Goal: Task Accomplishment & Management: Manage account settings

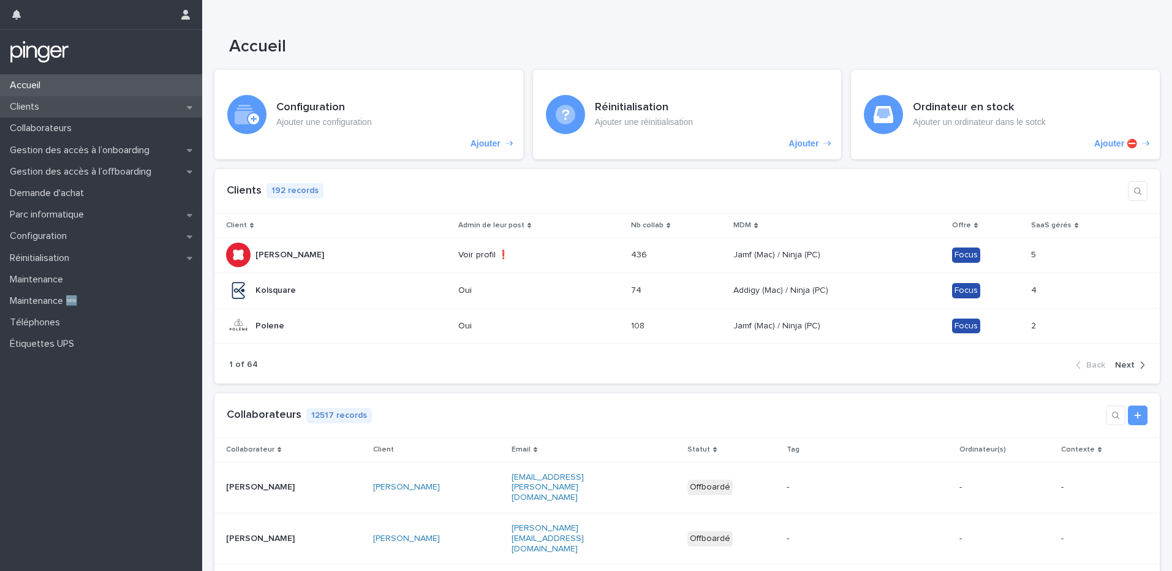
click at [30, 109] on p "Clients" at bounding box center [27, 107] width 44 height 12
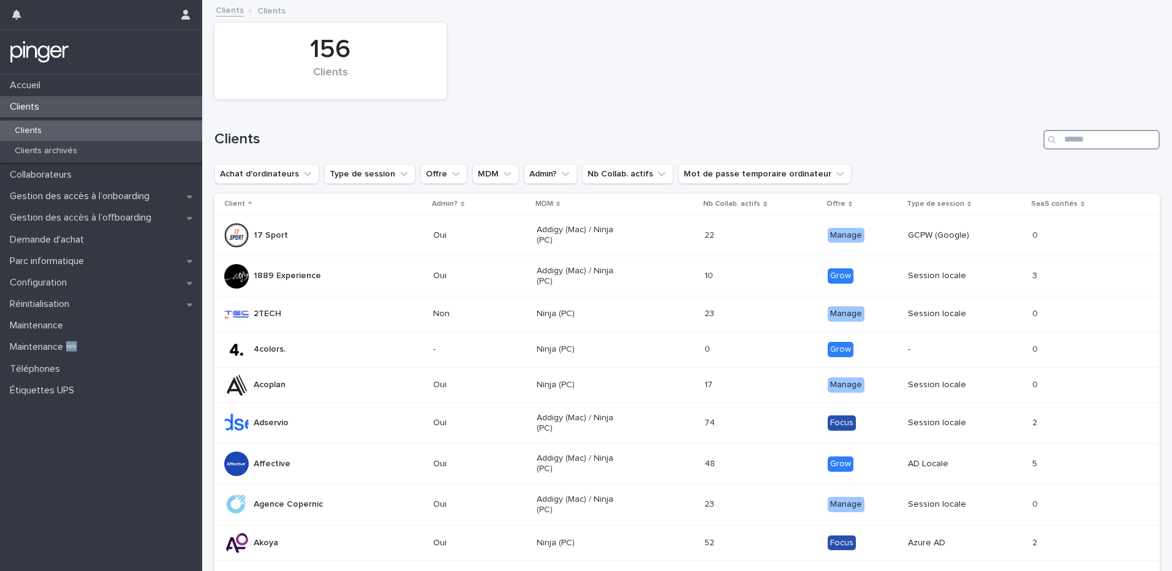
click at [872, 146] on input "Search" at bounding box center [1101, 140] width 116 height 20
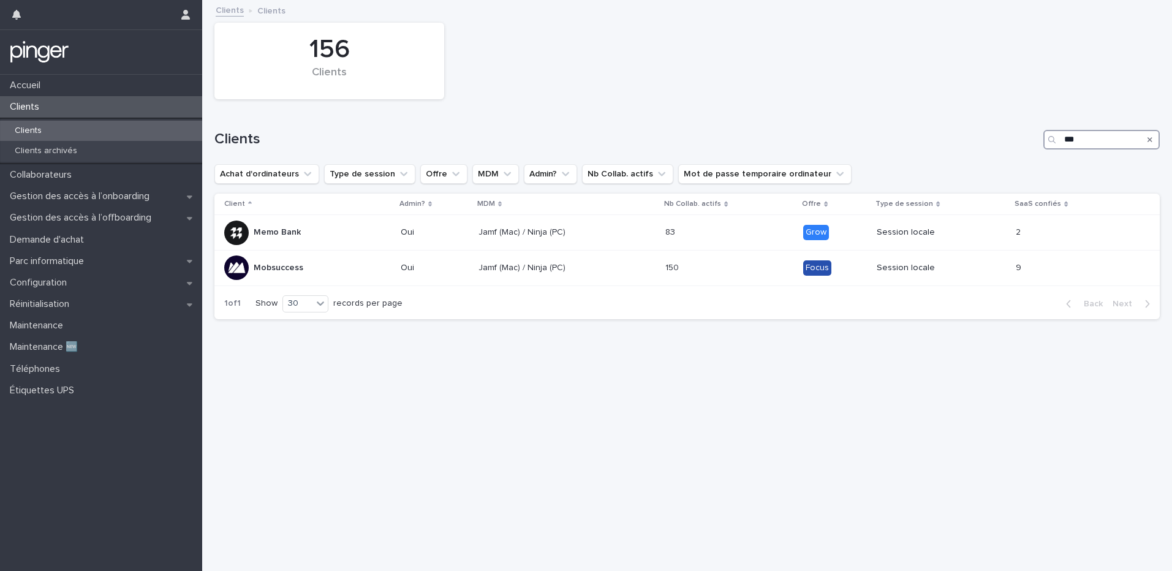
click at [872, 145] on input "***" at bounding box center [1101, 140] width 116 height 20
type input "*"
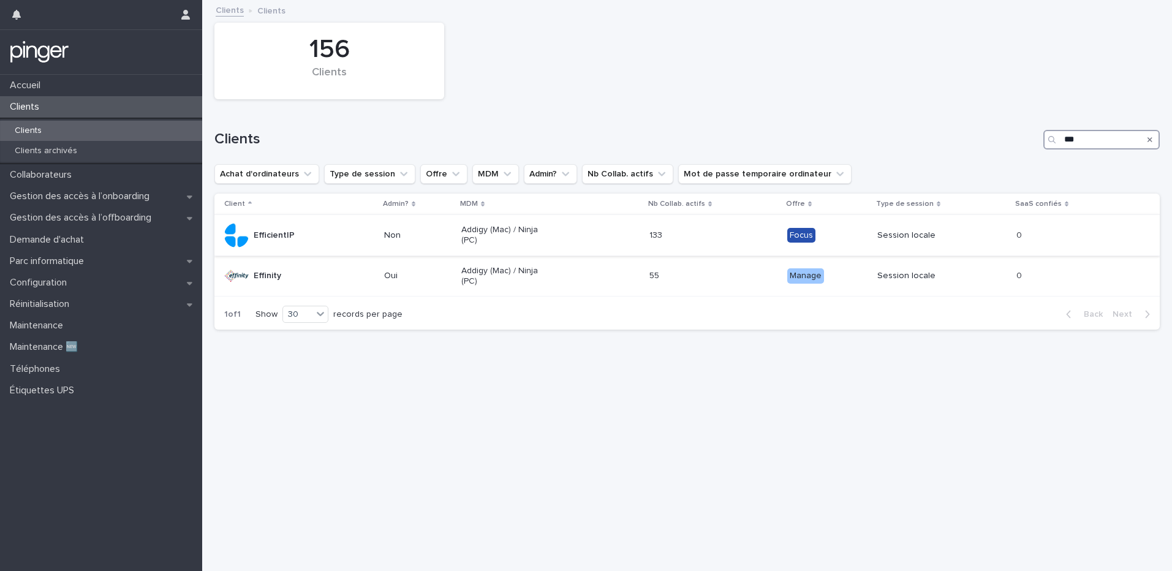
type input "***"
click at [279, 234] on p "EfficientIP" at bounding box center [274, 235] width 41 height 10
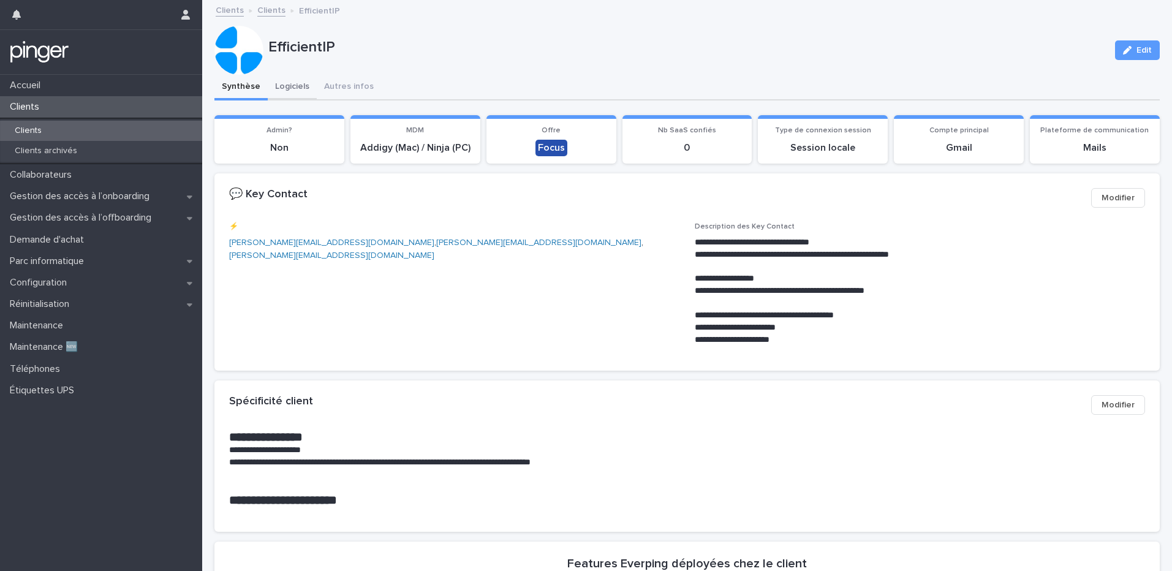
click at [290, 89] on button "Logiciels" at bounding box center [292, 88] width 49 height 26
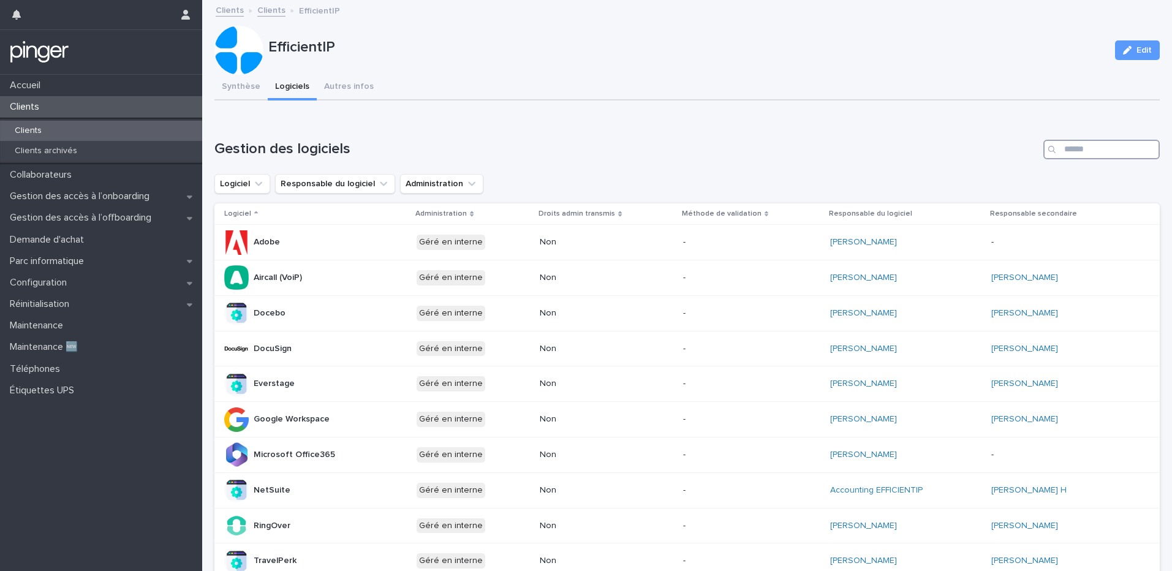
click at [872, 154] on input "Search" at bounding box center [1101, 150] width 116 height 20
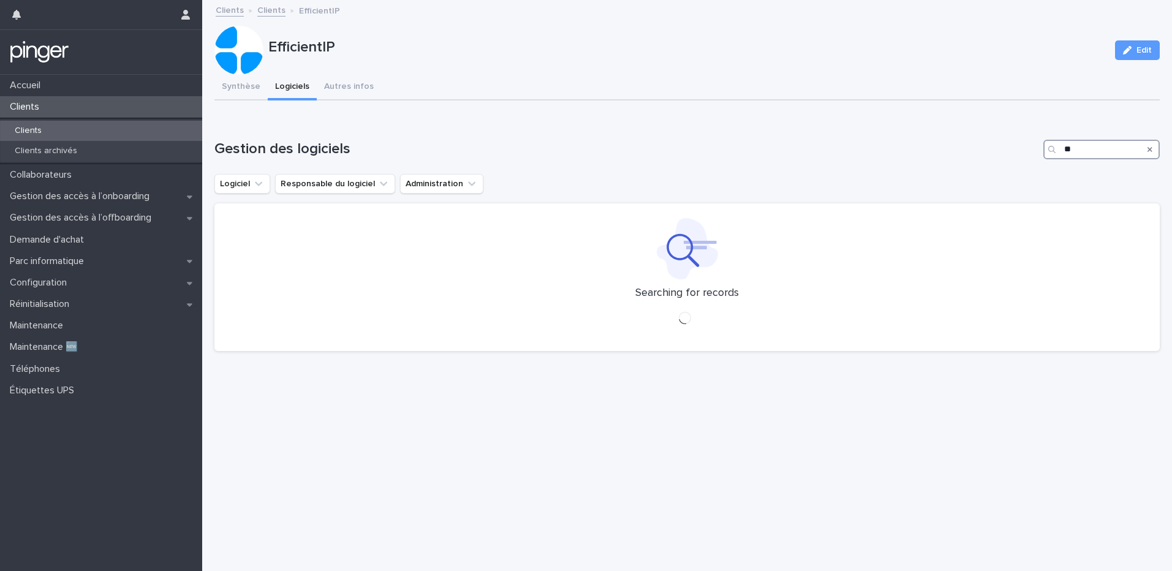
type input "*"
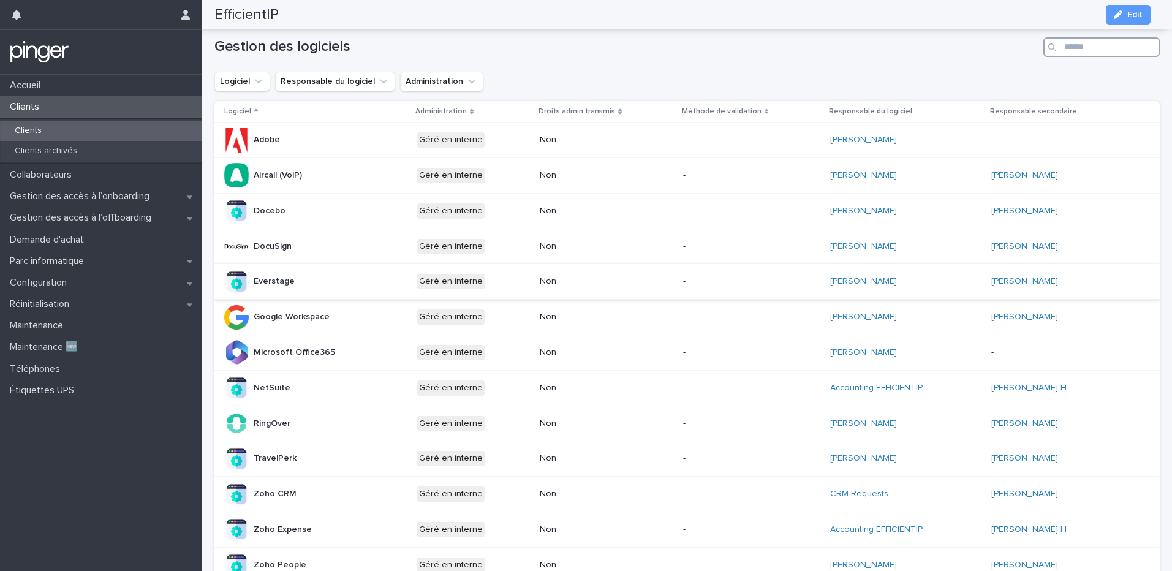
scroll to position [115, 0]
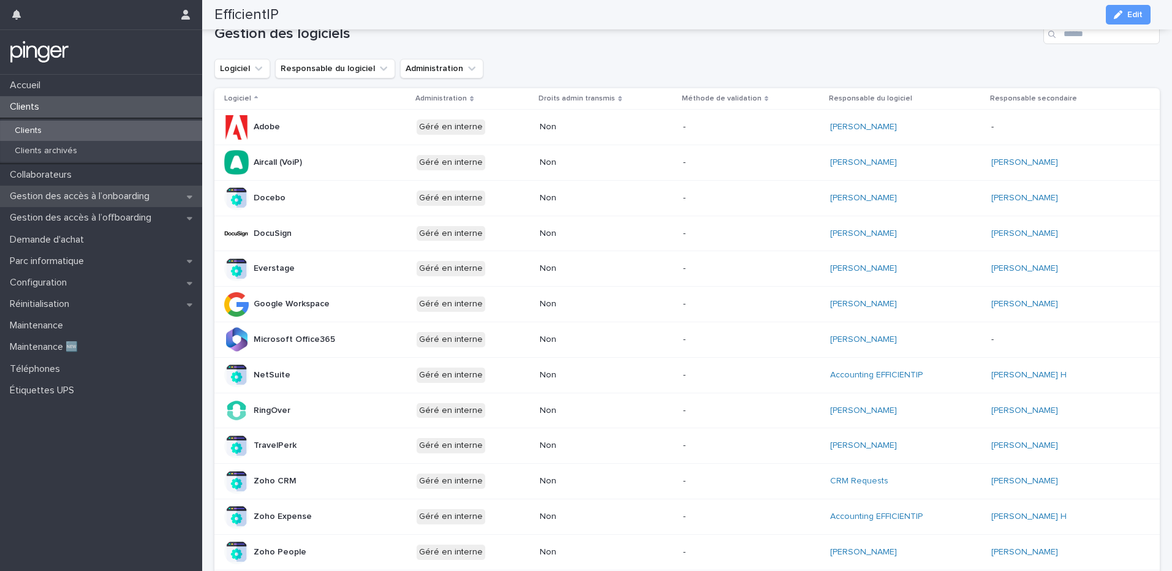
click at [128, 197] on p "Gestion des accès à l’onboarding" at bounding box center [82, 196] width 154 height 12
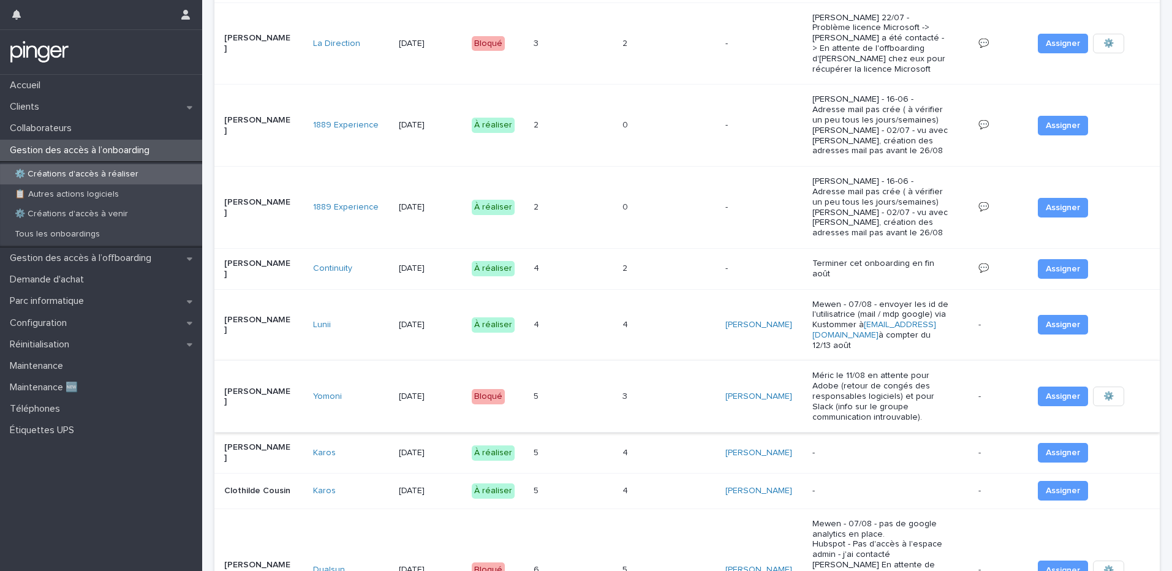
scroll to position [406, 0]
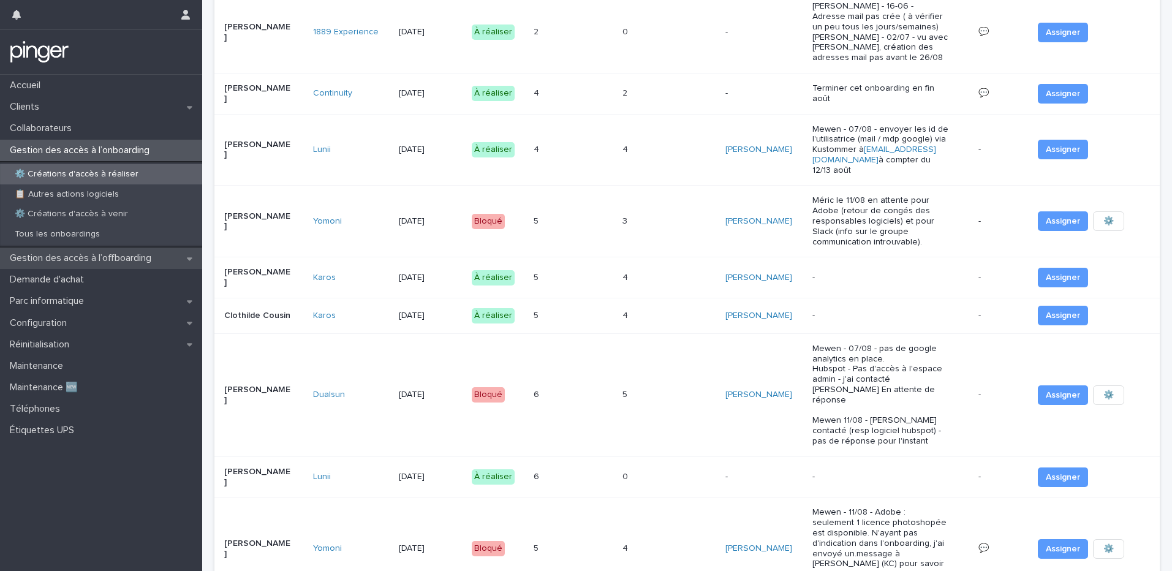
click at [121, 254] on p "Gestion des accès à l’offboarding" at bounding box center [83, 258] width 156 height 12
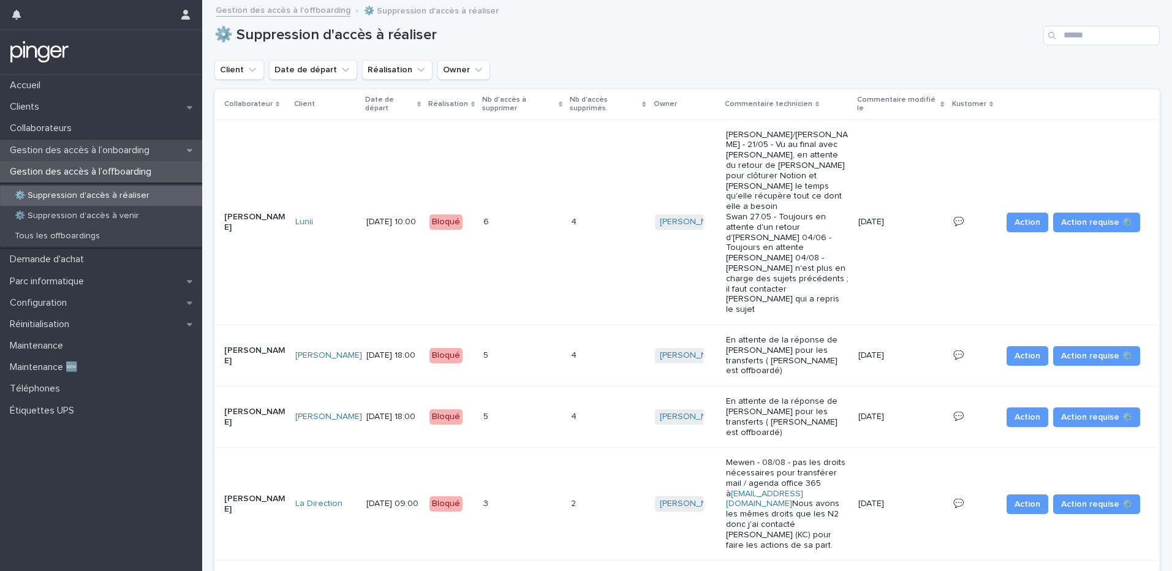
click at [124, 147] on p "Gestion des accès à l’onboarding" at bounding box center [82, 151] width 154 height 12
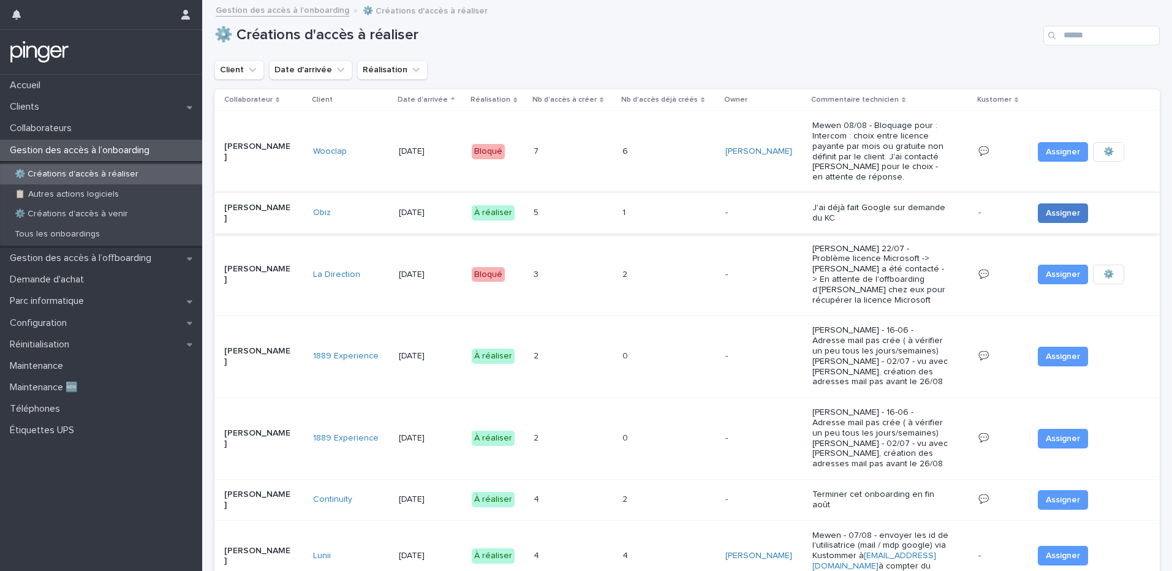
click at [872, 213] on button "Assigner" at bounding box center [1063, 213] width 50 height 20
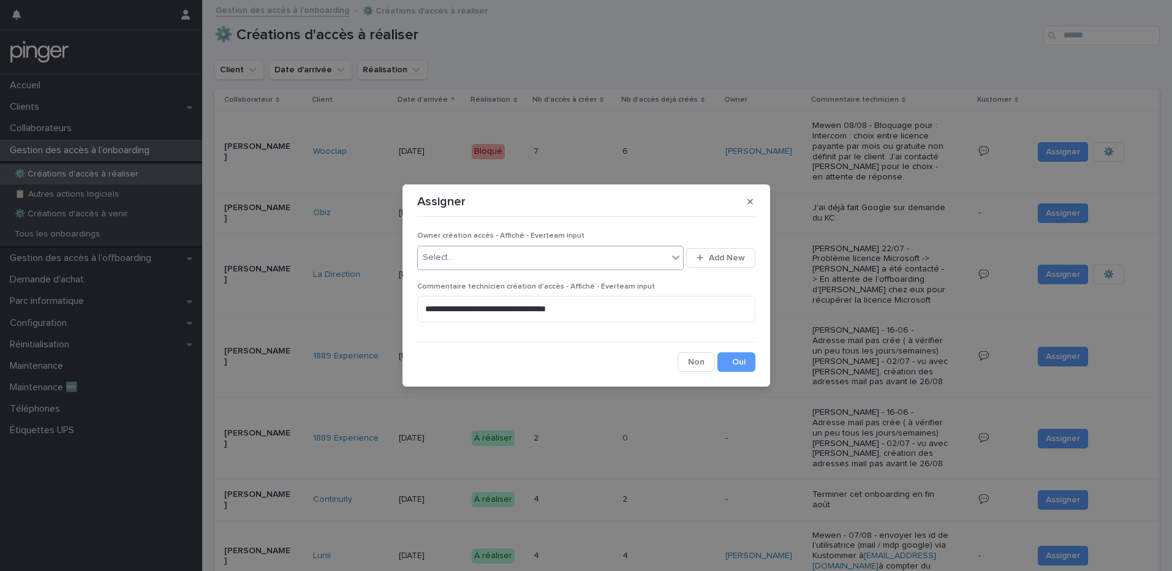
click at [602, 251] on div "Select..." at bounding box center [543, 257] width 251 height 20
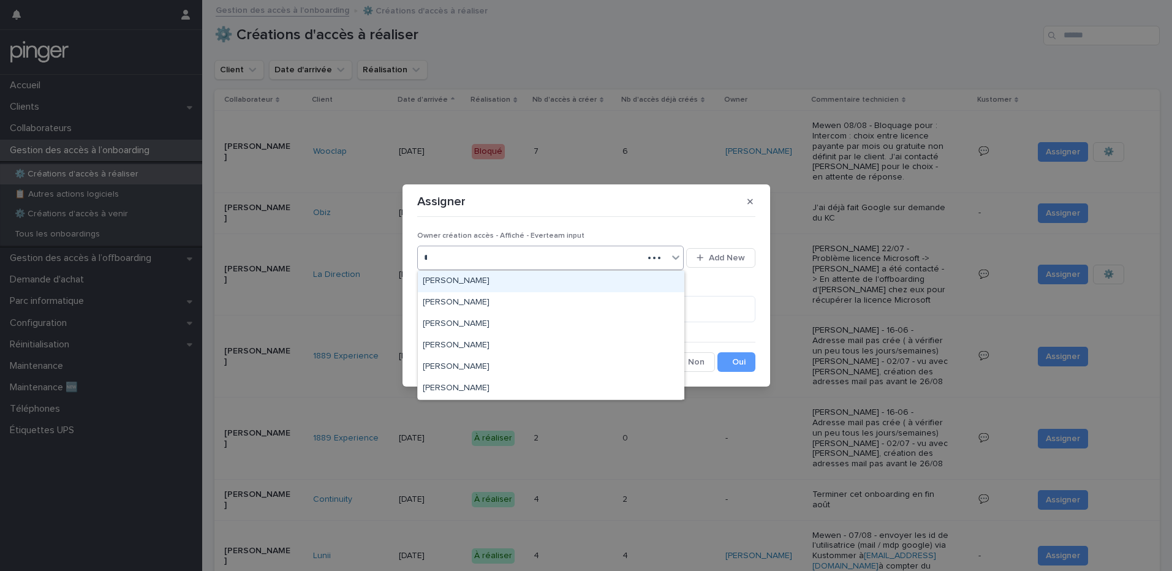
type input "**"
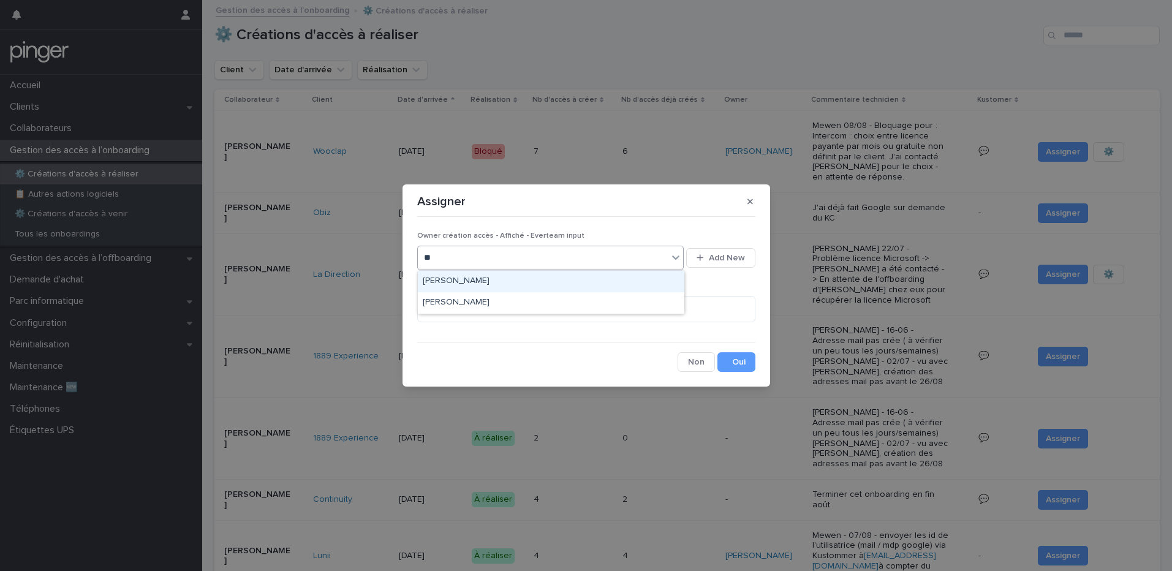
click at [510, 275] on div "[PERSON_NAME]" at bounding box center [551, 281] width 266 height 21
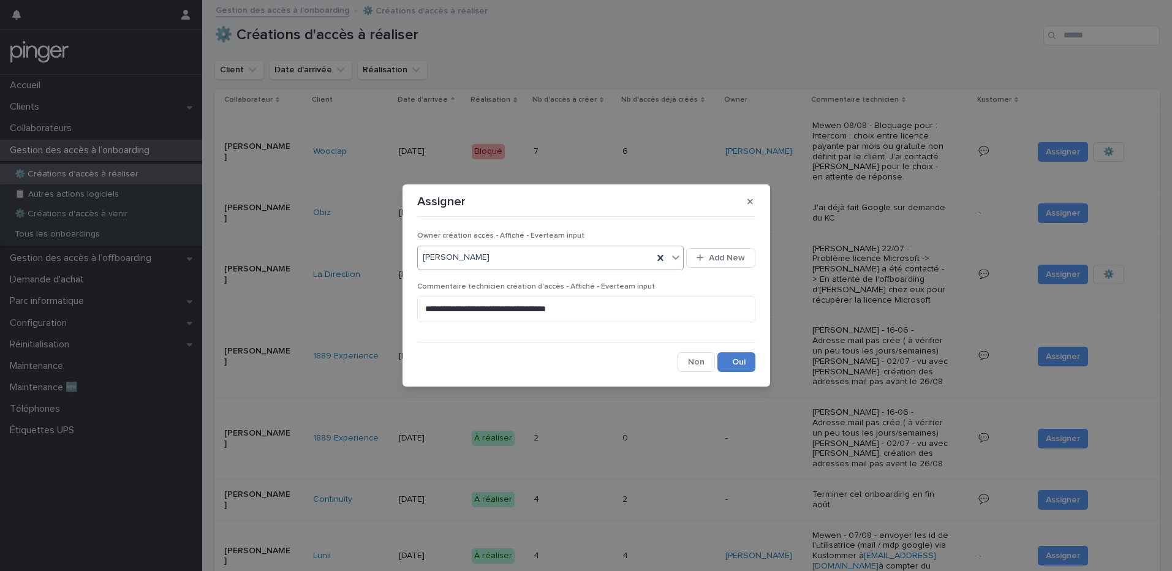
click at [739, 365] on button "Save" at bounding box center [736, 362] width 38 height 20
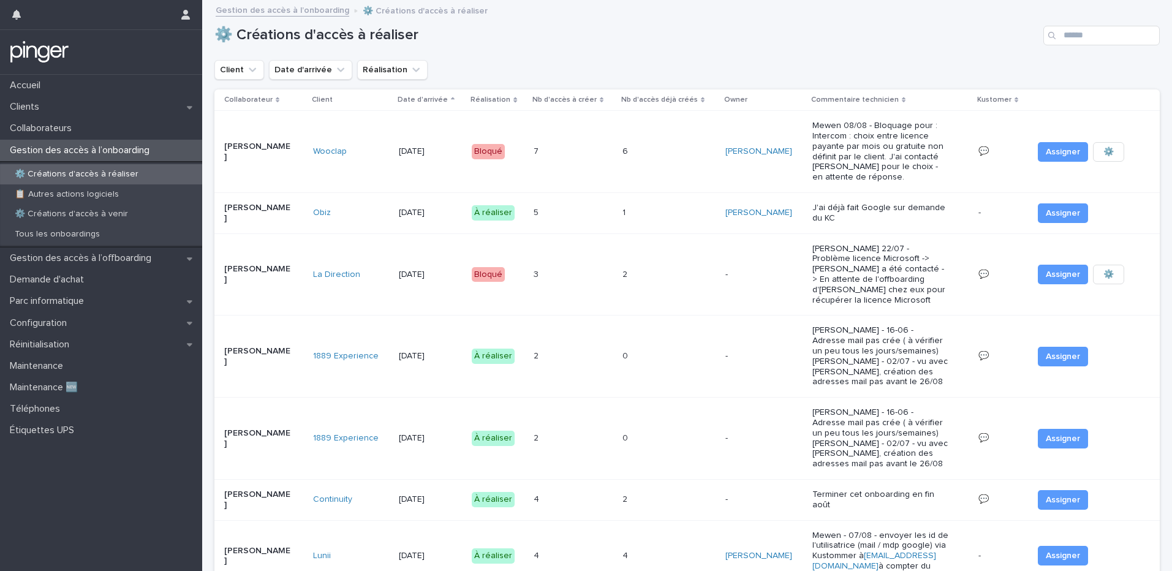
click at [575, 217] on div "5 5" at bounding box center [574, 213] width 80 height 20
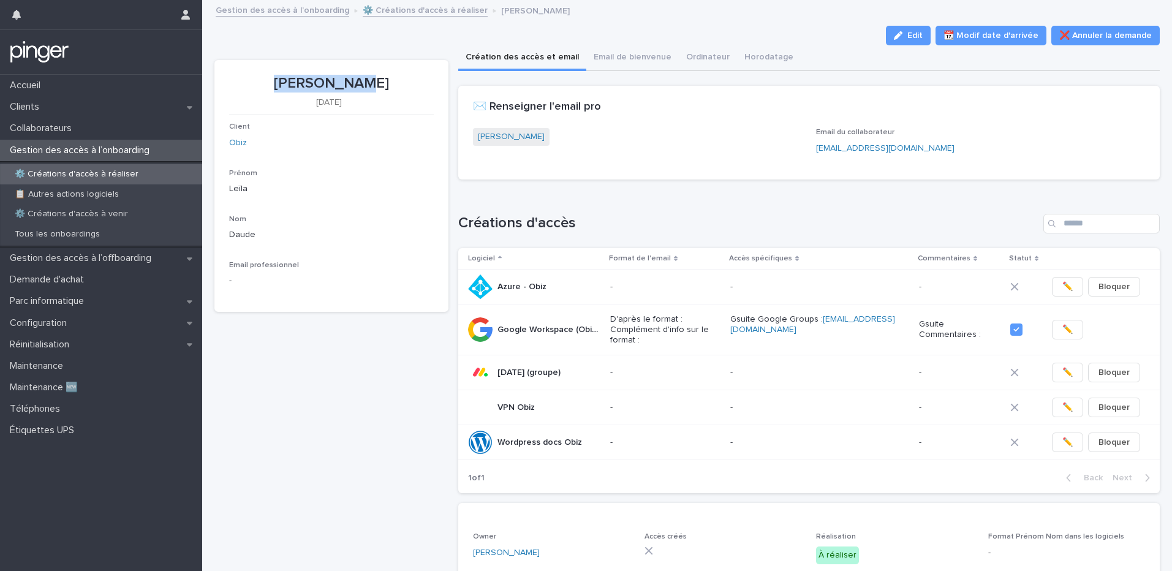
drag, startPoint x: 288, startPoint y: 83, endPoint x: 366, endPoint y: 84, distance: 77.8
click at [366, 84] on p "[PERSON_NAME]" at bounding box center [331, 84] width 205 height 18
copy p "[PERSON_NAME]"
click at [872, 366] on span "✏️" at bounding box center [1067, 372] width 10 height 12
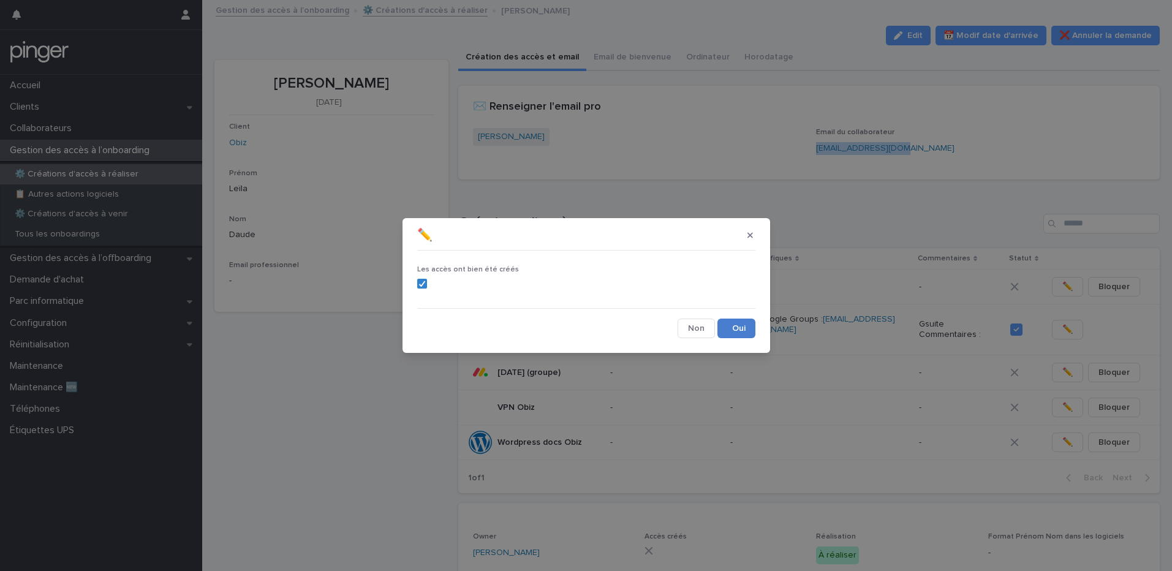
click at [747, 329] on button "Save" at bounding box center [736, 329] width 38 height 20
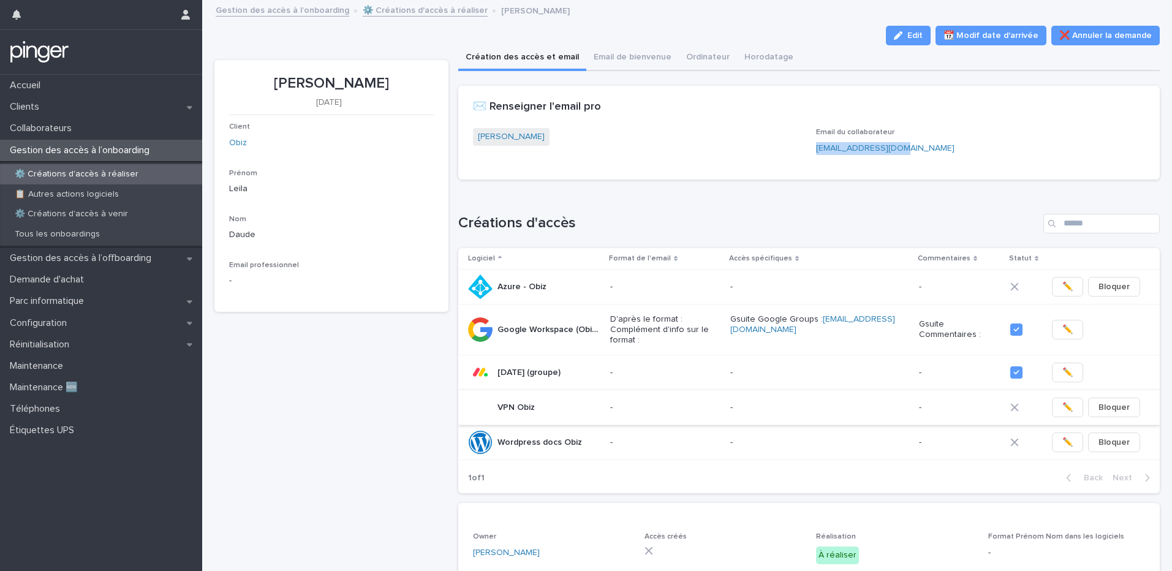
click at [872, 401] on span "✏️" at bounding box center [1067, 407] width 10 height 12
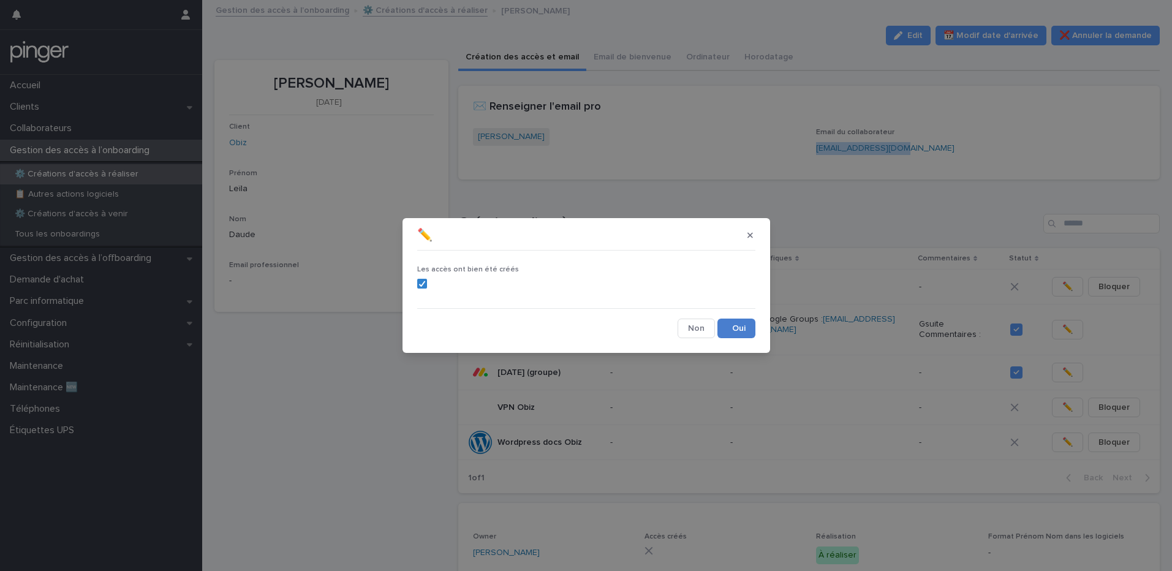
click at [735, 331] on button "Save" at bounding box center [736, 329] width 38 height 20
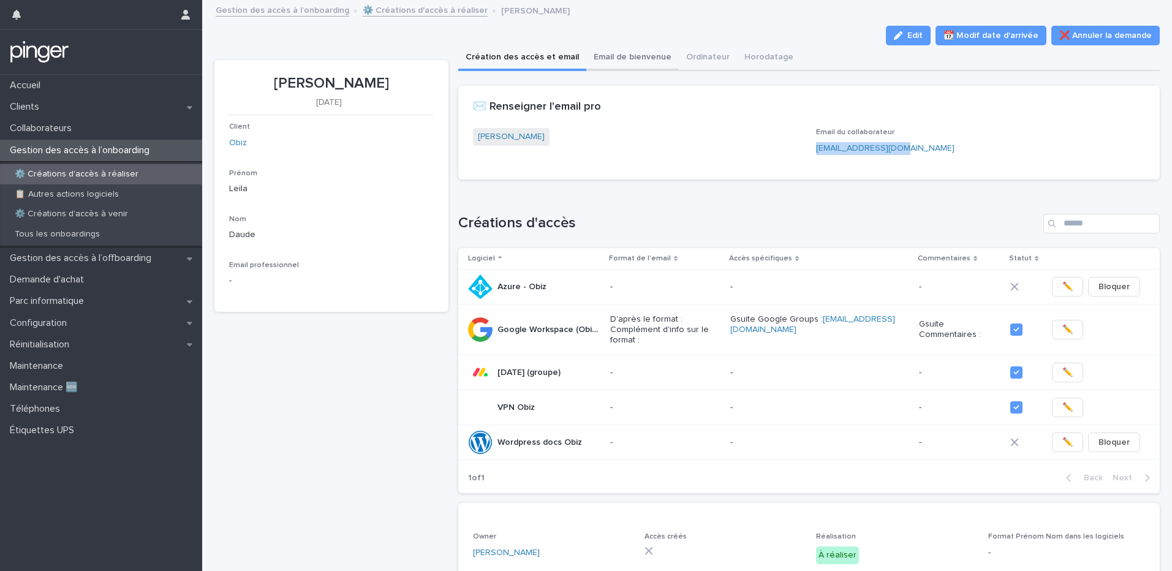
click at [630, 58] on button "Email de bienvenue" at bounding box center [632, 58] width 92 height 26
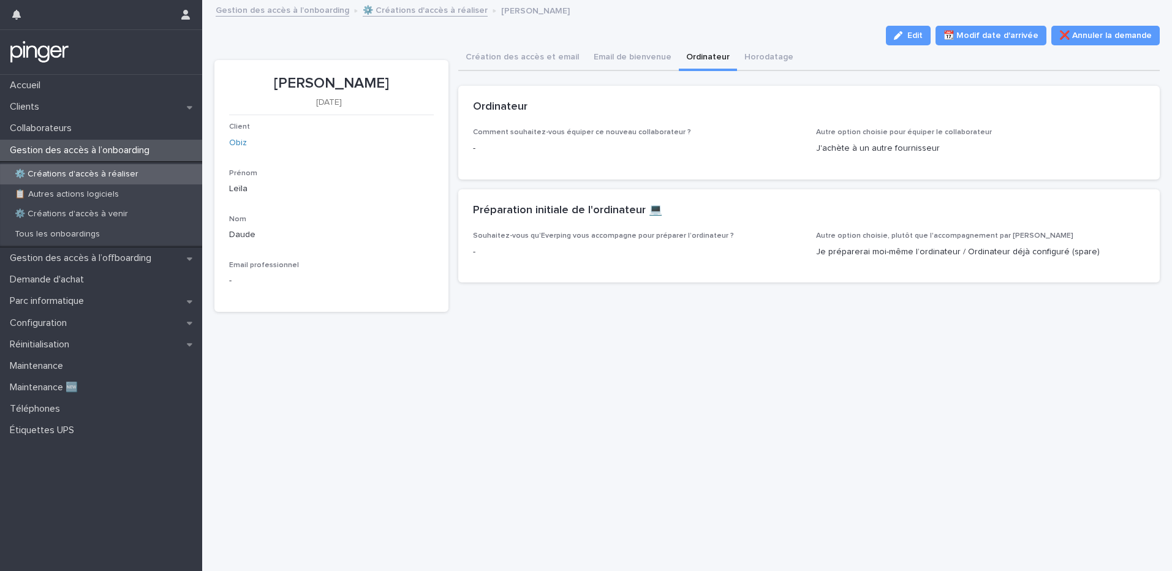
click at [689, 61] on button "Ordinateur" at bounding box center [708, 58] width 58 height 26
click at [737, 60] on button "Horodatage" at bounding box center [769, 58] width 64 height 26
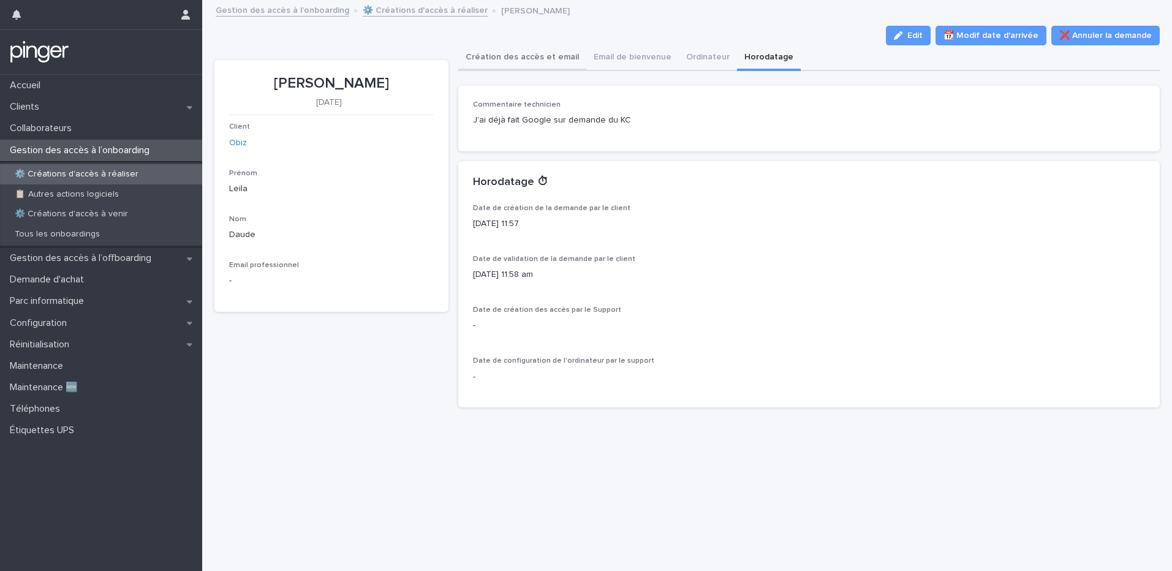
click at [543, 61] on button "Création des accès et email" at bounding box center [522, 58] width 128 height 26
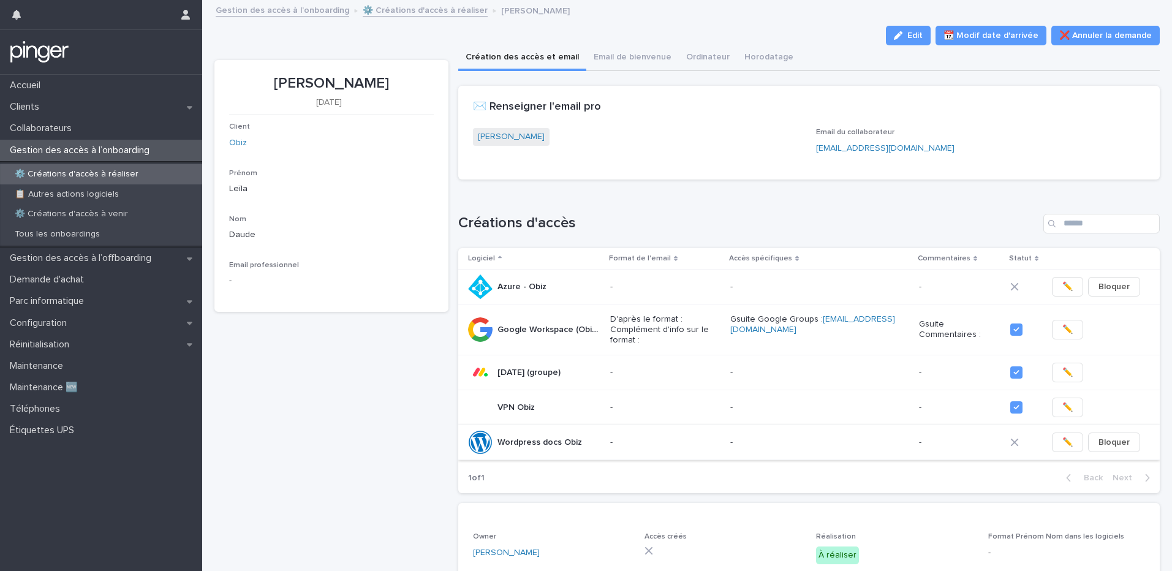
scroll to position [368, 0]
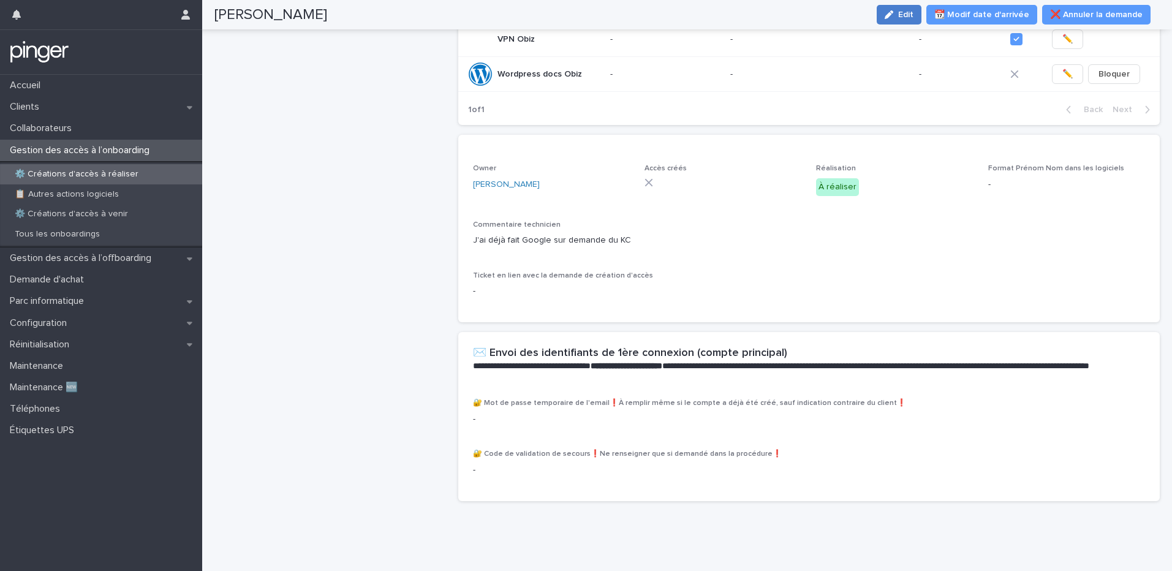
click at [872, 18] on button "Edit" at bounding box center [899, 15] width 45 height 20
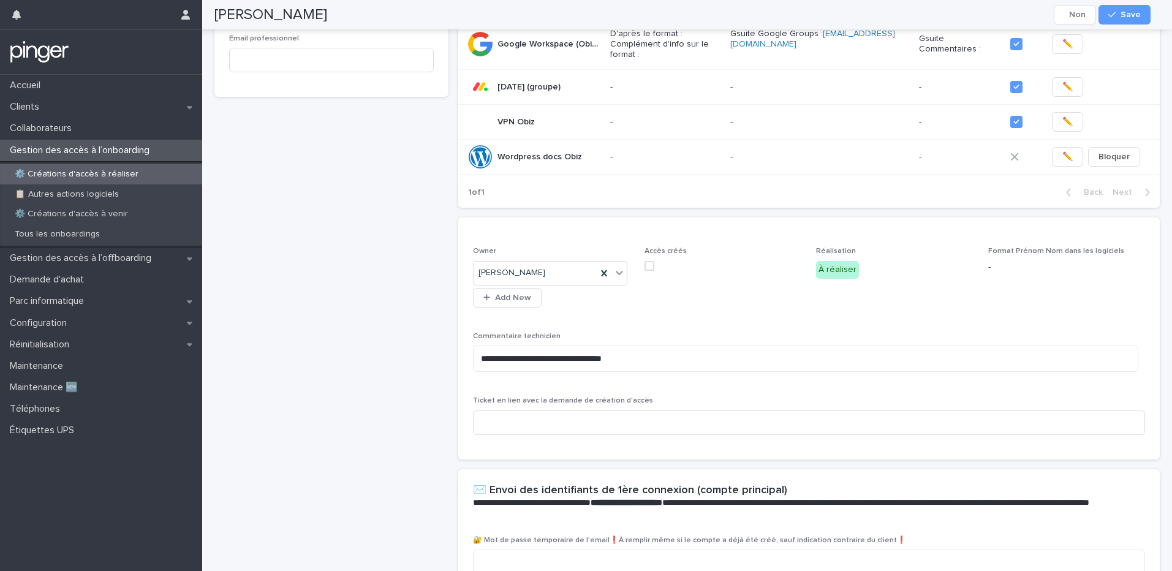
scroll to position [300, 0]
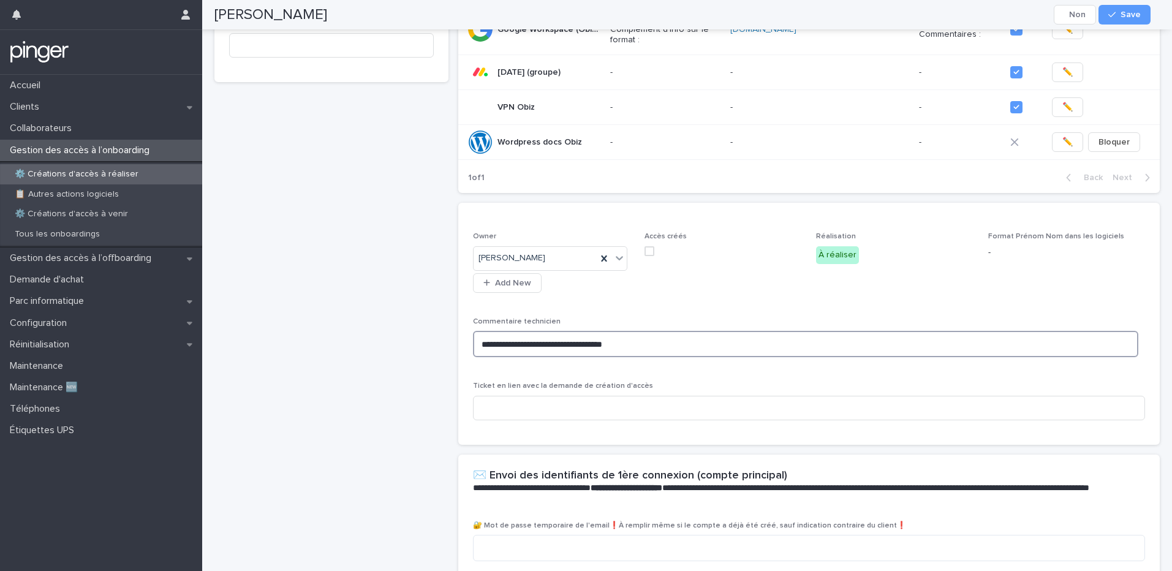
click at [664, 333] on textarea "**********" at bounding box center [805, 344] width 665 height 26
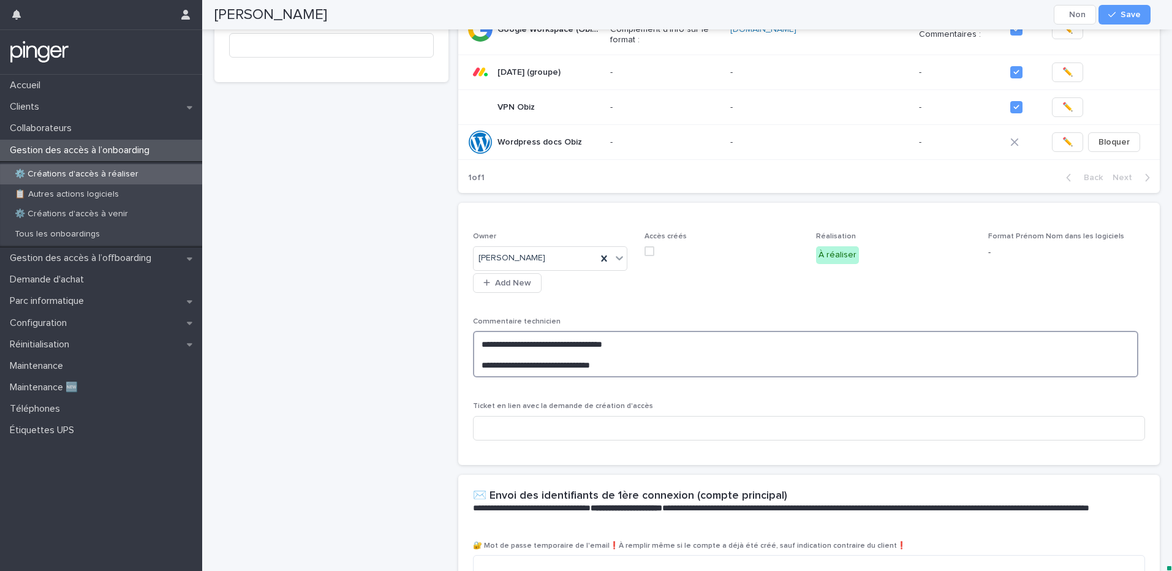
paste textarea "**********"
type textarea "**********"
click at [872, 18] on icon "button" at bounding box center [1111, 14] width 7 height 9
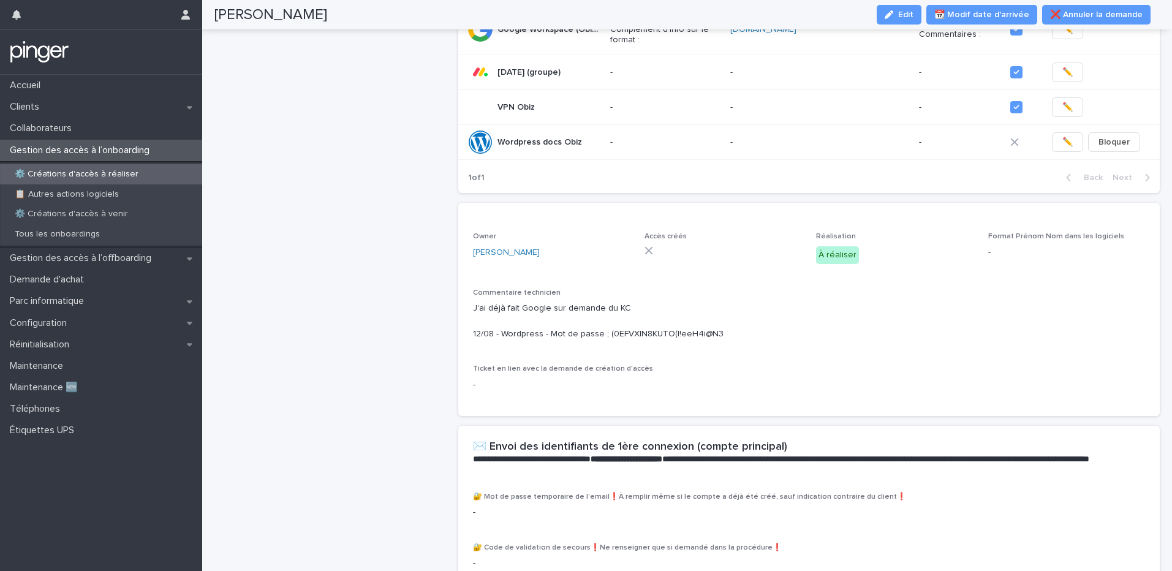
scroll to position [262, 0]
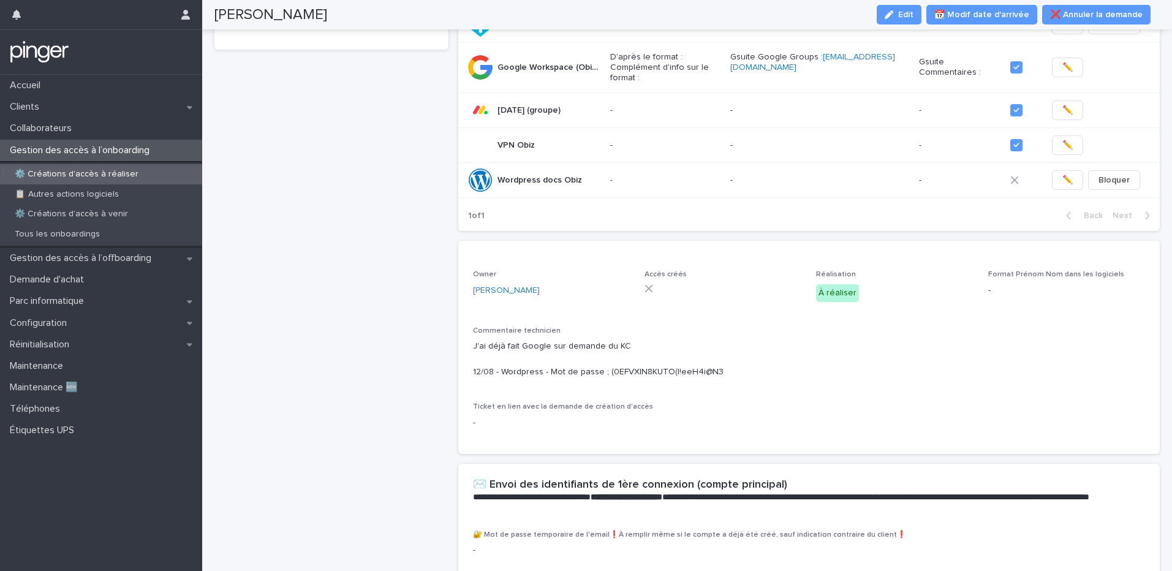
drag, startPoint x: 919, startPoint y: 21, endPoint x: 811, endPoint y: 180, distance: 192.7
click at [872, 21] on button "Edit" at bounding box center [899, 15] width 45 height 20
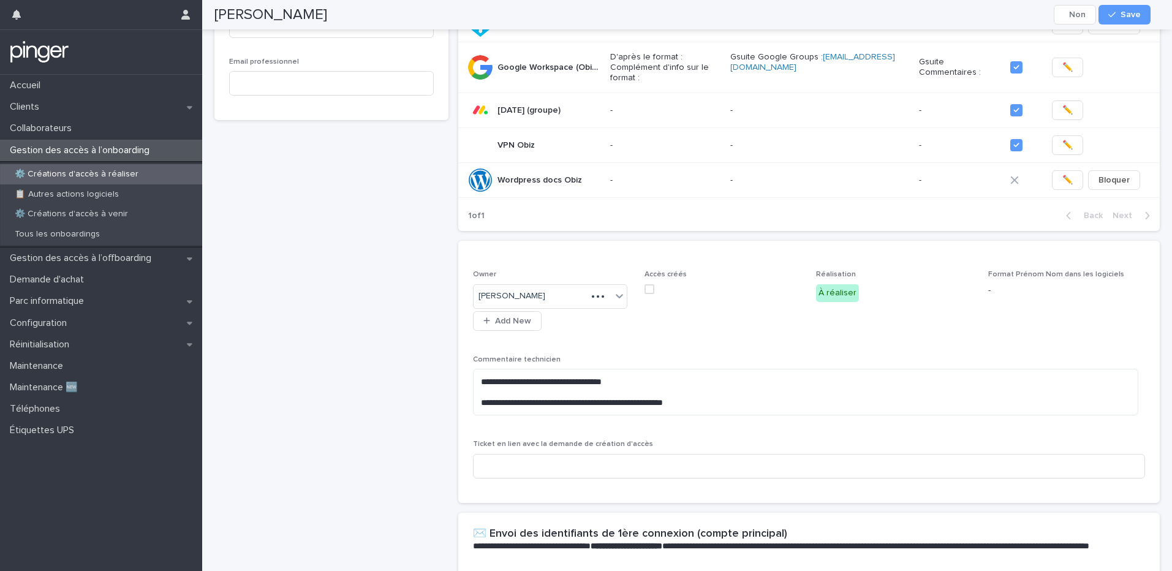
scroll to position [290, 0]
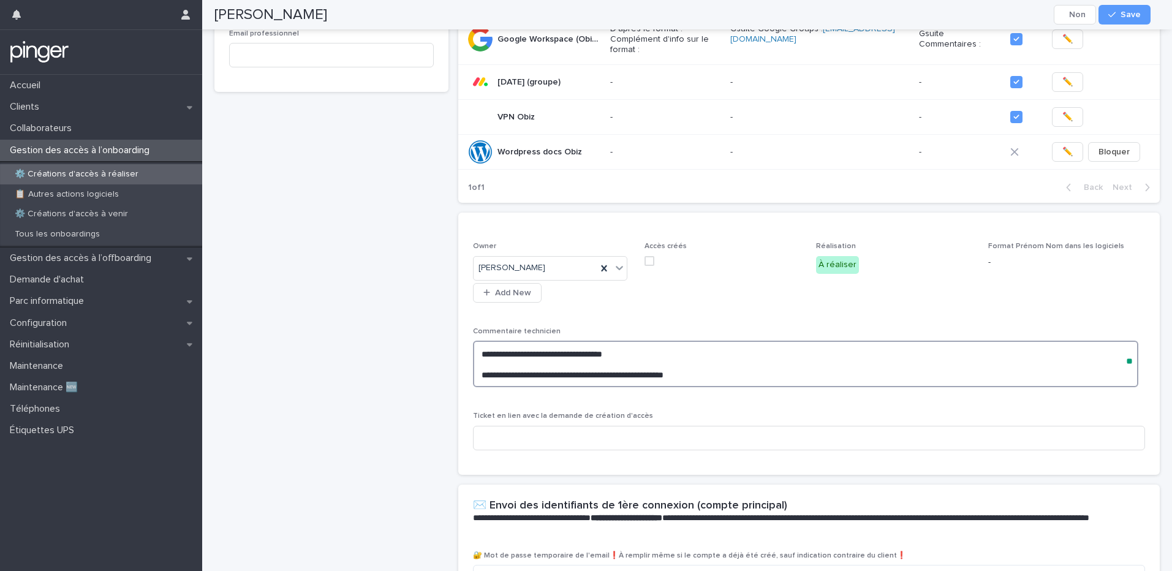
drag, startPoint x: 745, startPoint y: 368, endPoint x: 557, endPoint y: 368, distance: 188.7
click at [557, 368] on textarea "**********" at bounding box center [805, 364] width 665 height 47
click at [640, 366] on textarea "**********" at bounding box center [805, 364] width 665 height 47
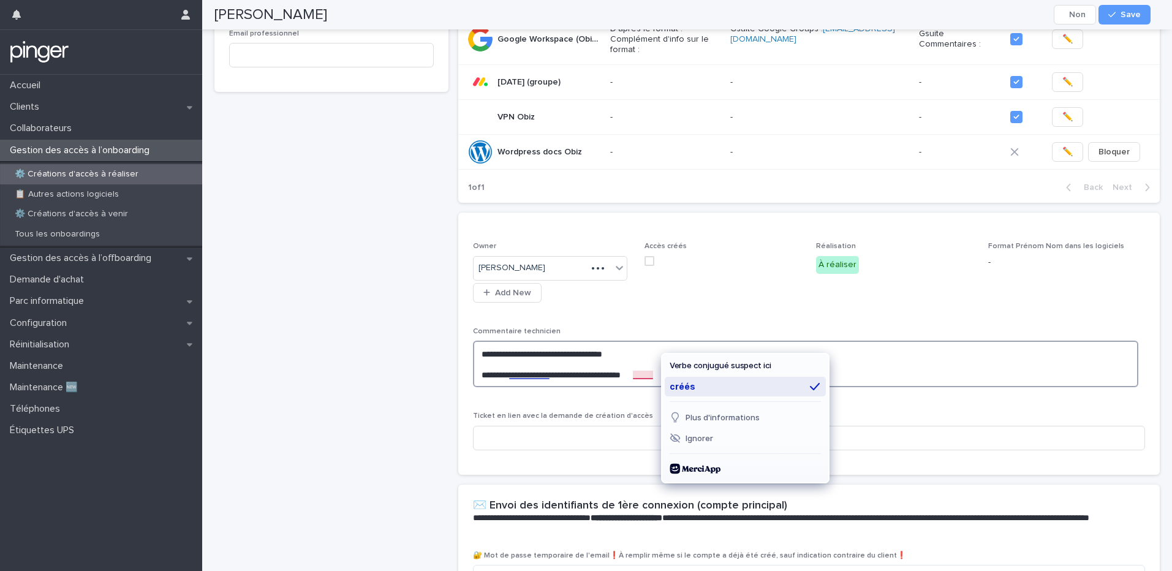
click at [677, 387] on div "créés" at bounding box center [745, 387] width 161 height 20
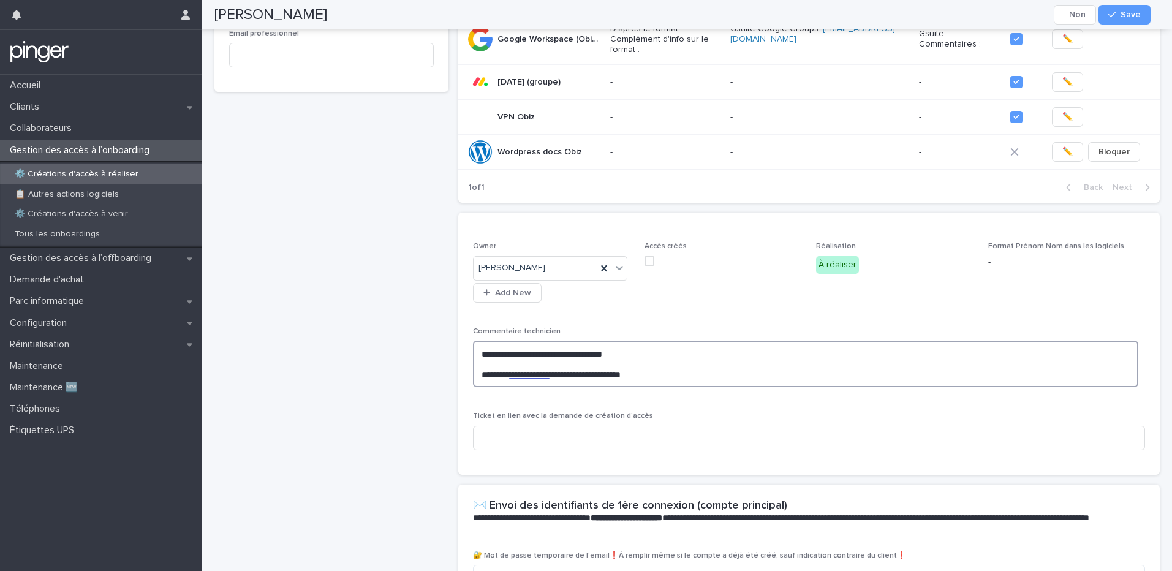
click at [530, 367] on textarea "**********" at bounding box center [805, 364] width 665 height 47
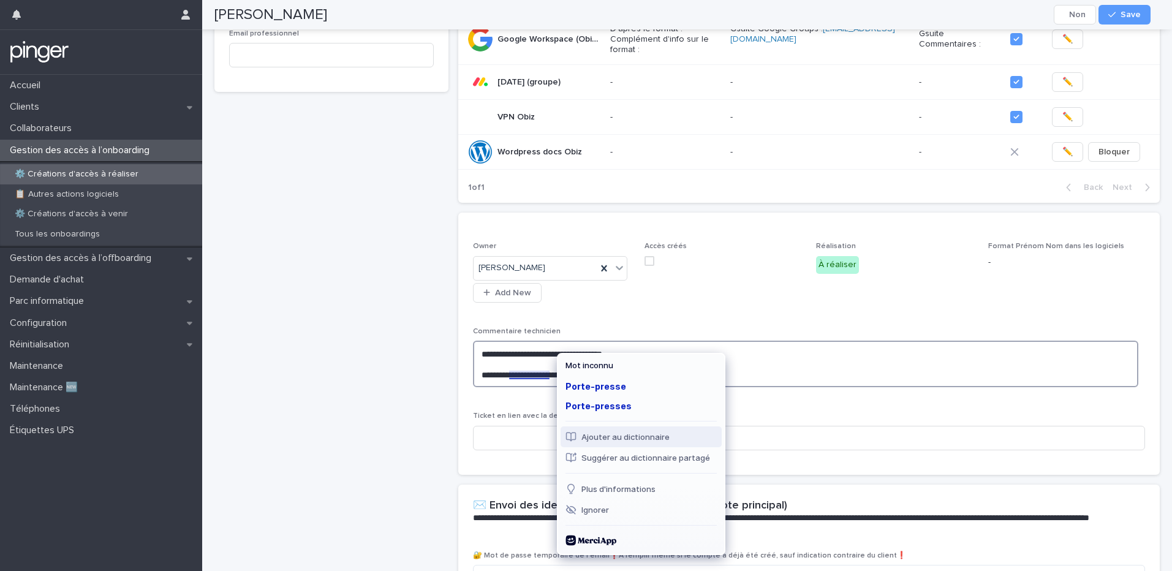
click at [589, 417] on div "Ajouter au dictionnaire" at bounding box center [640, 436] width 151 height 13
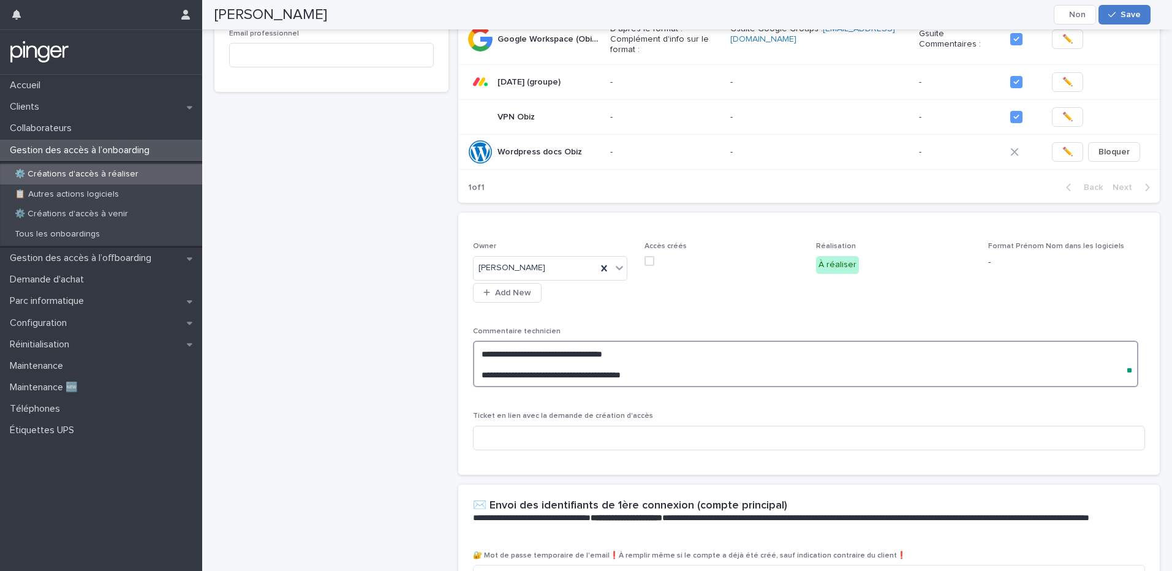
type textarea "**********"
click at [872, 17] on icon "button" at bounding box center [1111, 14] width 7 height 9
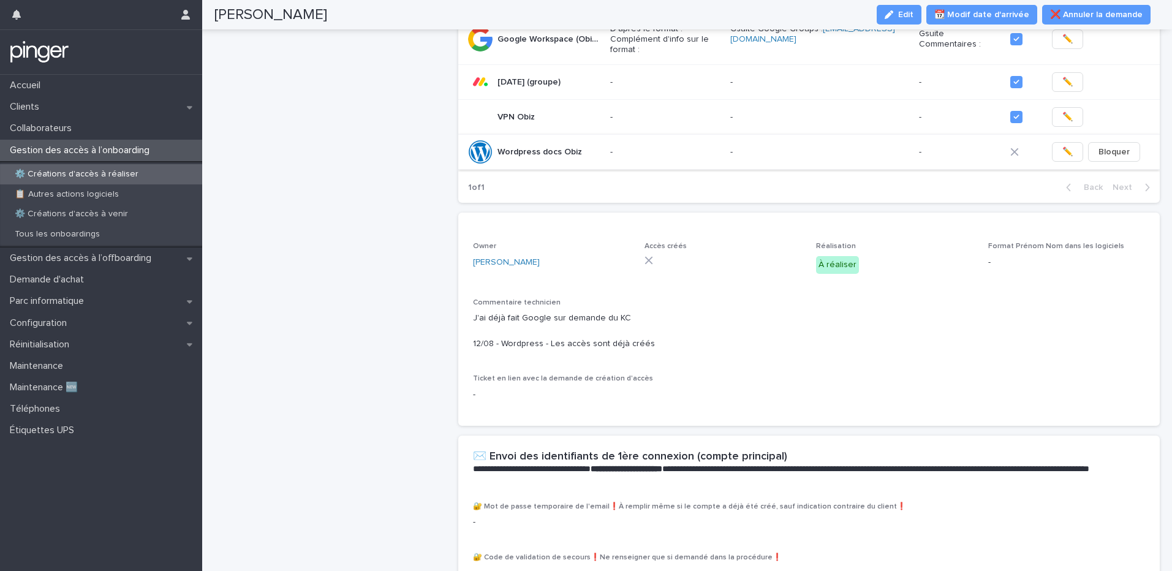
scroll to position [252, 0]
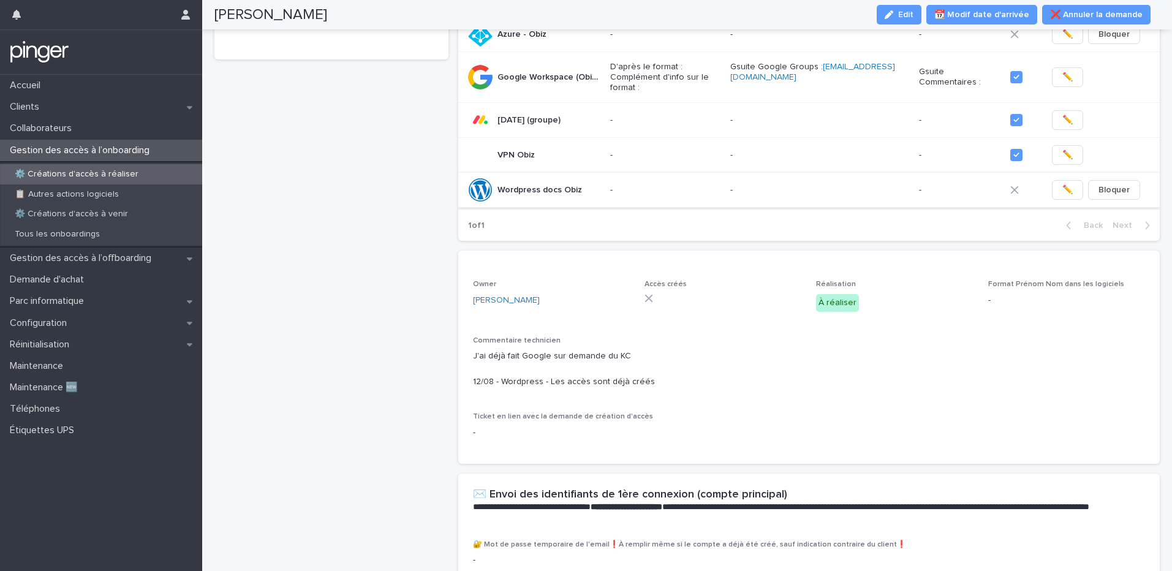
click at [872, 181] on button "✏️" at bounding box center [1067, 190] width 31 height 20
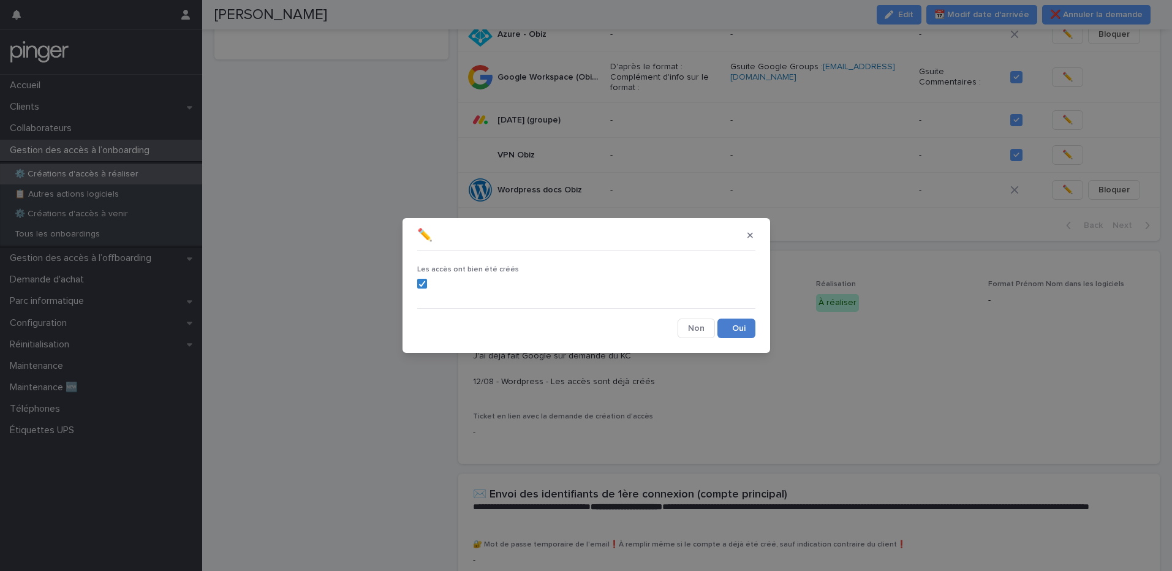
click at [737, 323] on button "Save" at bounding box center [736, 329] width 38 height 20
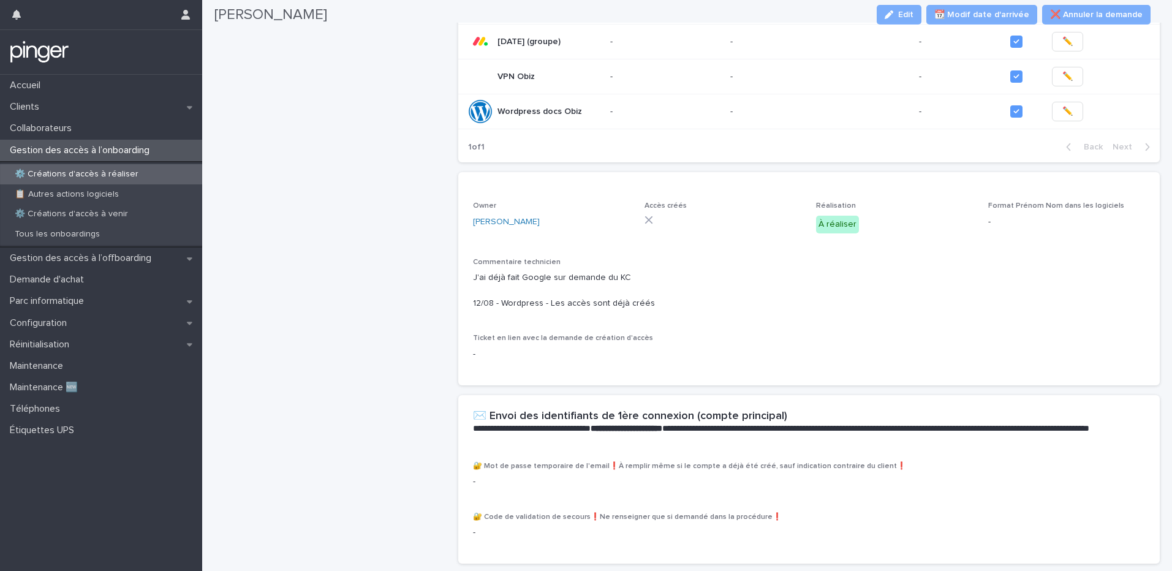
scroll to position [355, 0]
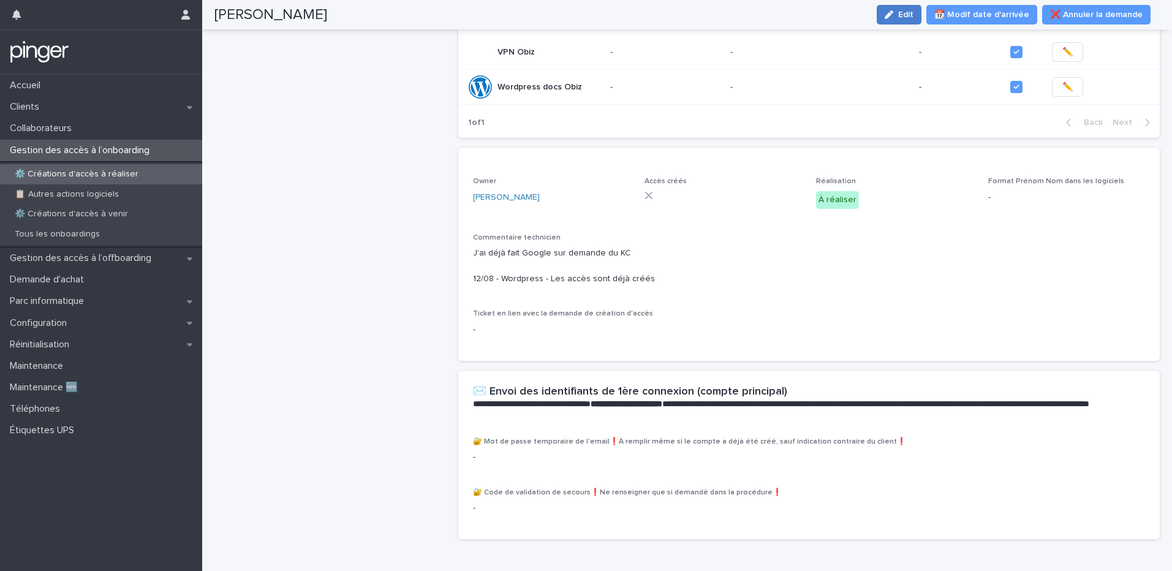
click at [872, 17] on div "button" at bounding box center [890, 14] width 13 height 9
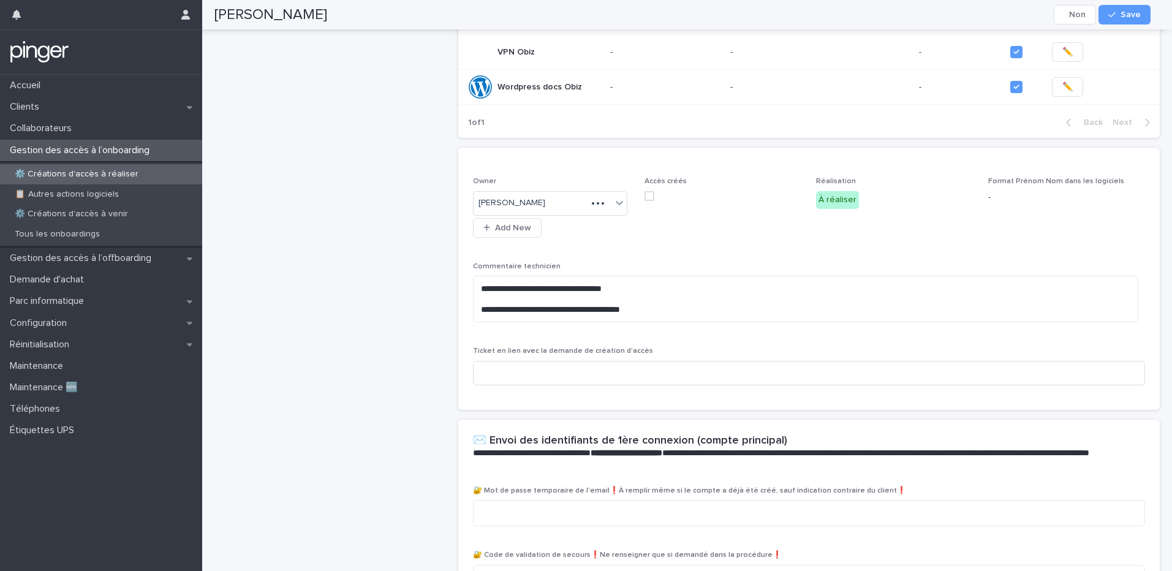
scroll to position [383, 0]
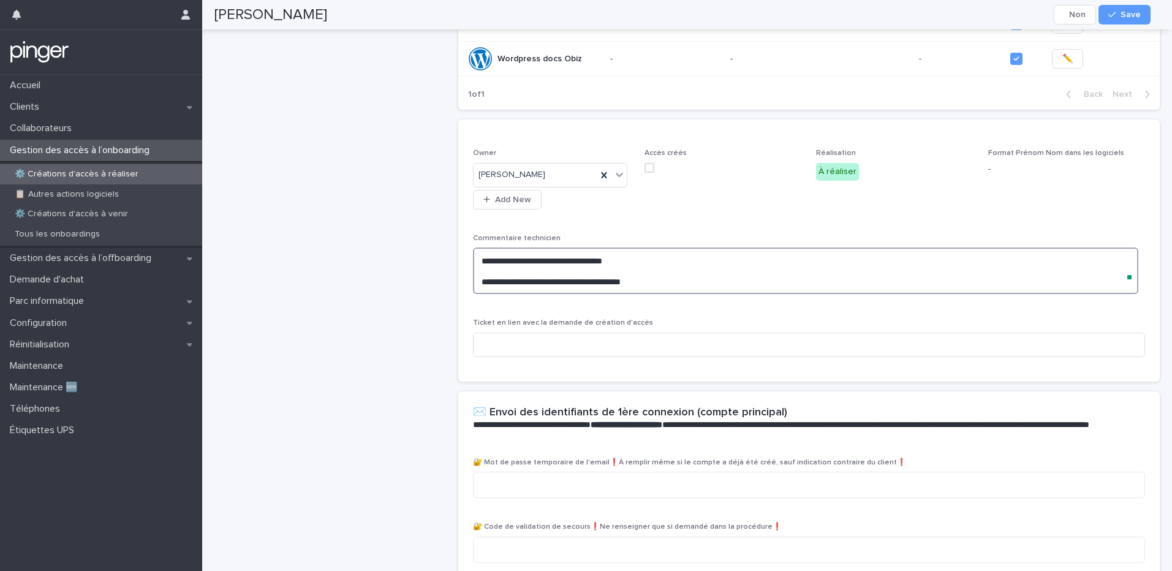
click at [478, 273] on textarea "**********" at bounding box center [805, 270] width 665 height 47
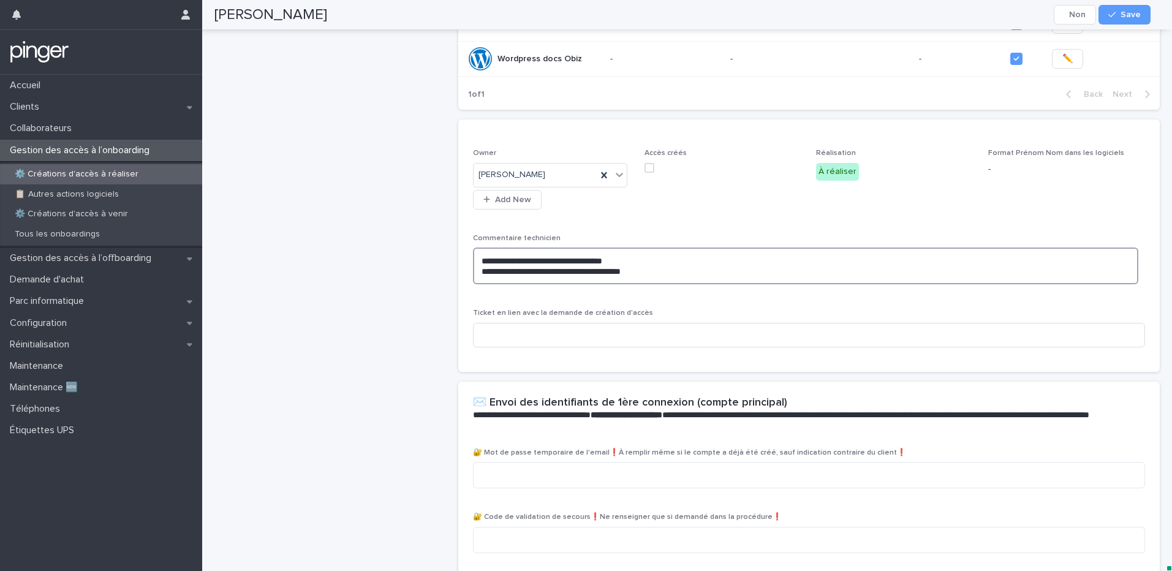
drag, startPoint x: 653, startPoint y: 262, endPoint x: 667, endPoint y: 266, distance: 14.6
click at [654, 262] on textarea "**********" at bounding box center [805, 265] width 665 height 37
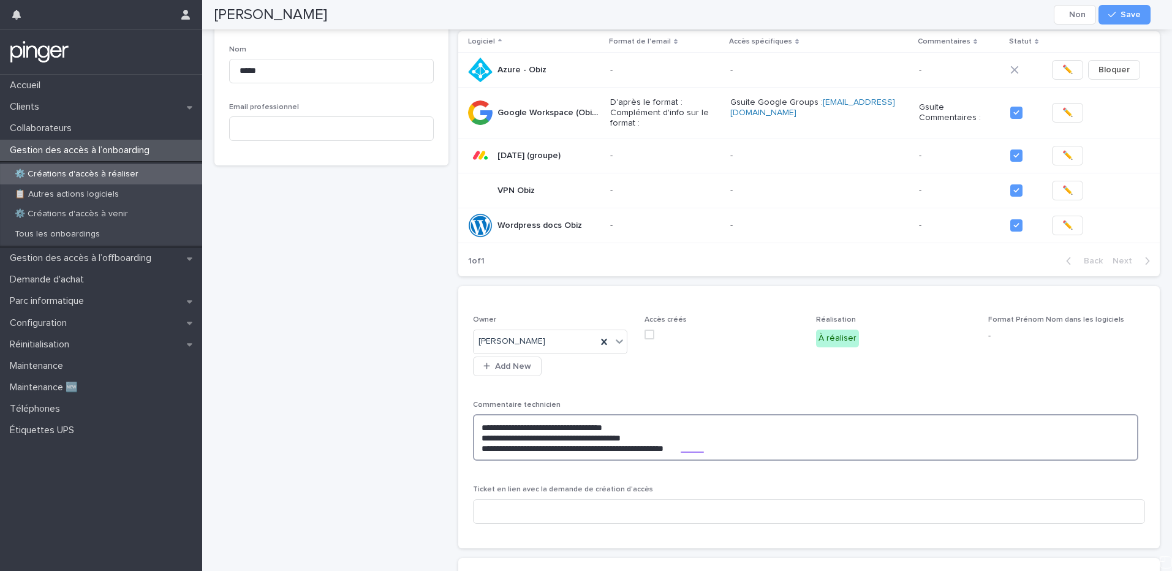
scroll to position [216, 0]
type textarea "**********"
click at [872, 19] on button "Save" at bounding box center [1124, 15] width 52 height 20
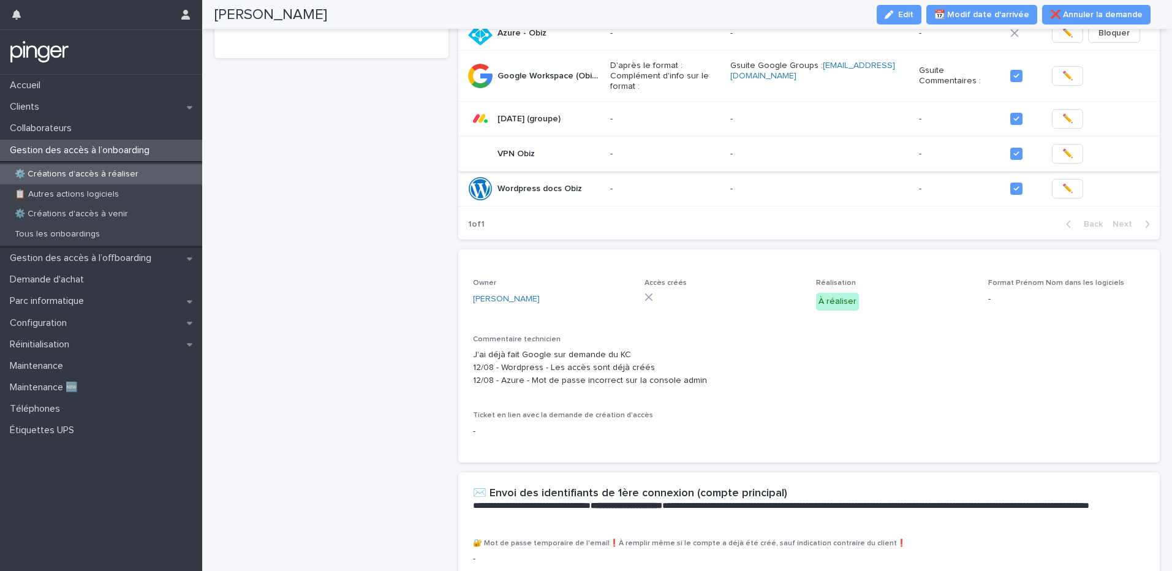
scroll to position [22, 0]
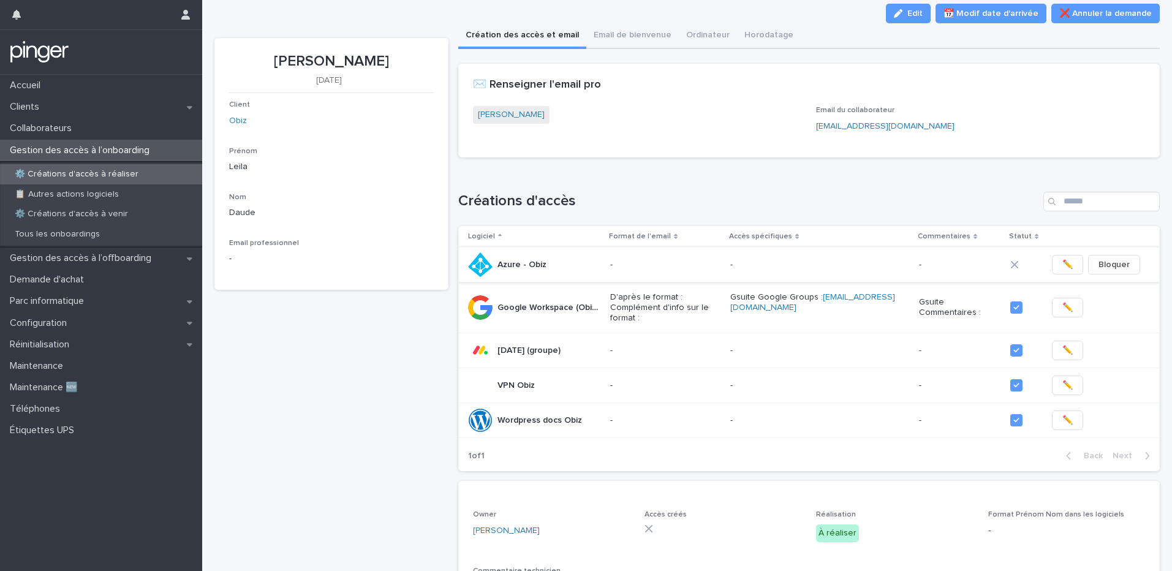
click at [872, 266] on span "Bloquer" at bounding box center [1113, 264] width 31 height 12
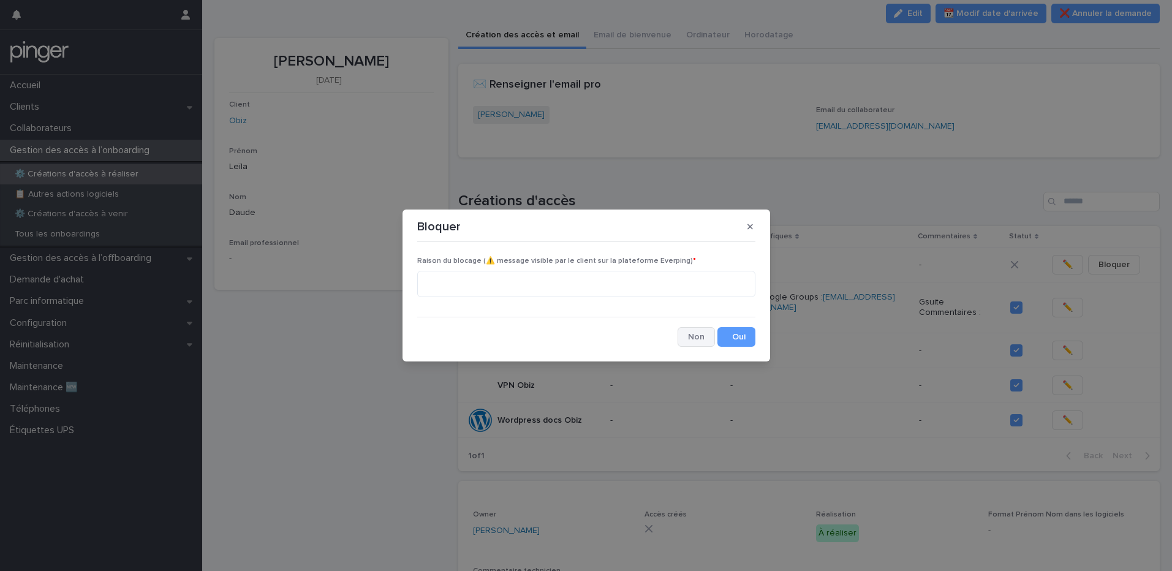
click at [702, 334] on button "Cancel" at bounding box center [695, 337] width 37 height 20
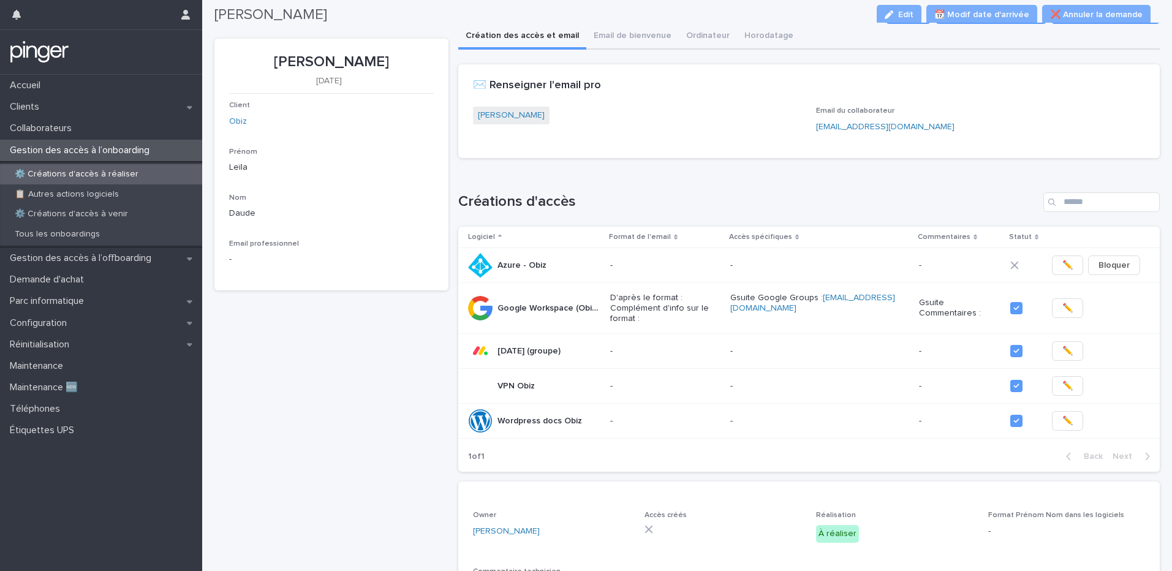
scroll to position [0, 0]
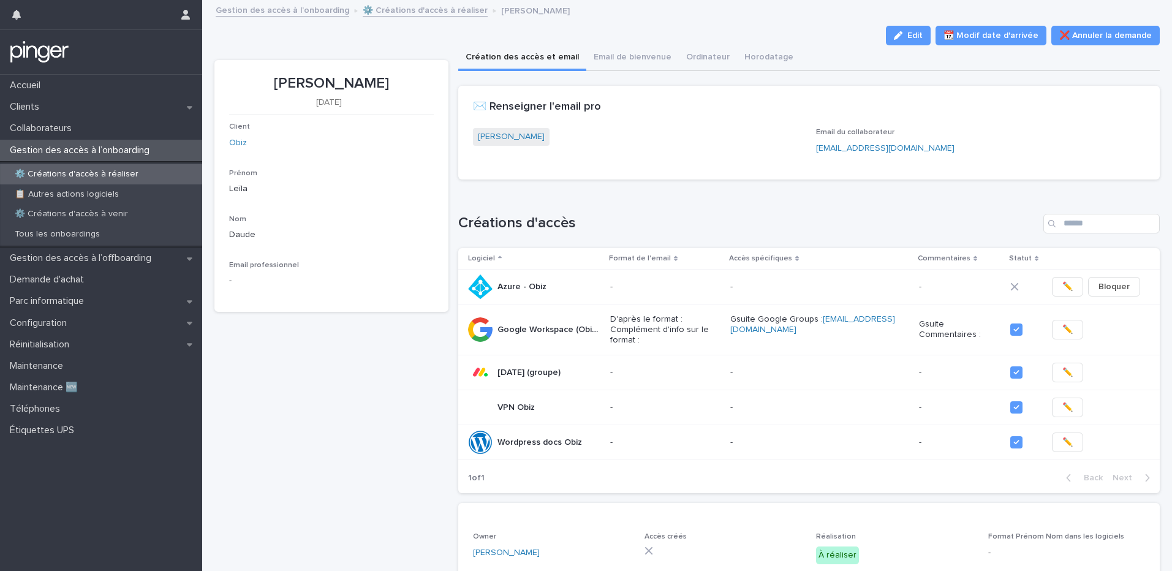
click at [138, 178] on p "⚙️ Créations d'accès à réaliser" at bounding box center [76, 174] width 143 height 10
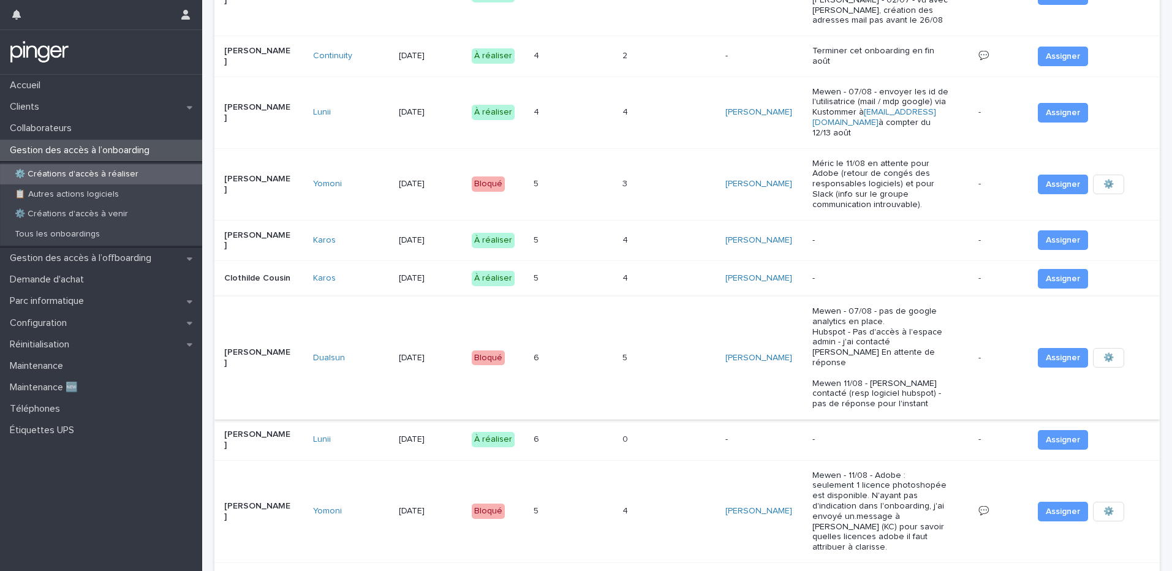
scroll to position [490, 0]
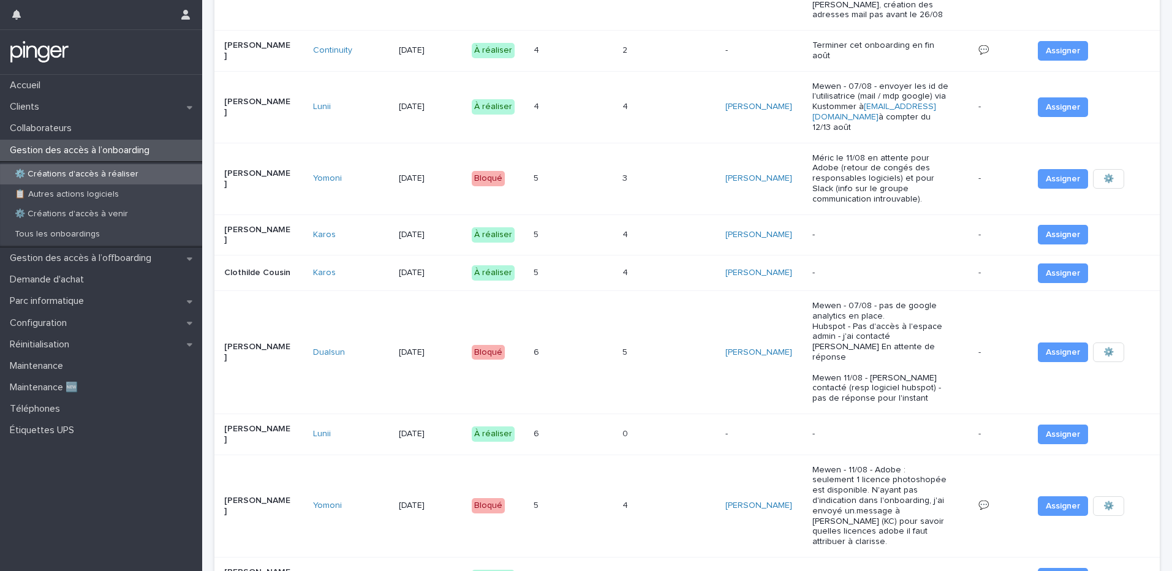
click at [575, 236] on div "5 5" at bounding box center [574, 235] width 80 height 20
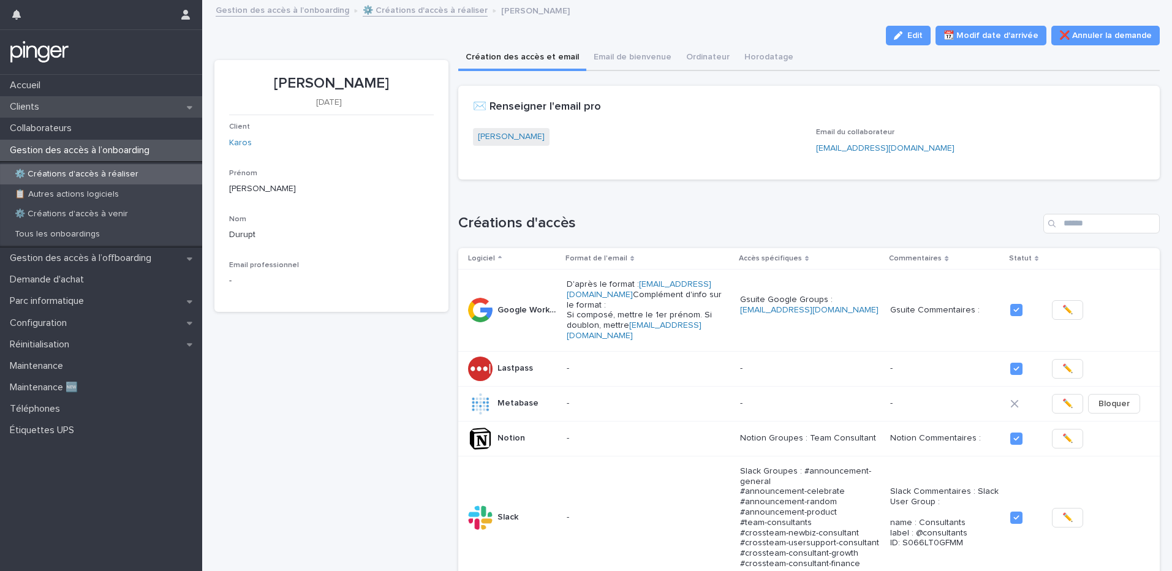
click at [104, 111] on div "Clients" at bounding box center [101, 106] width 202 height 21
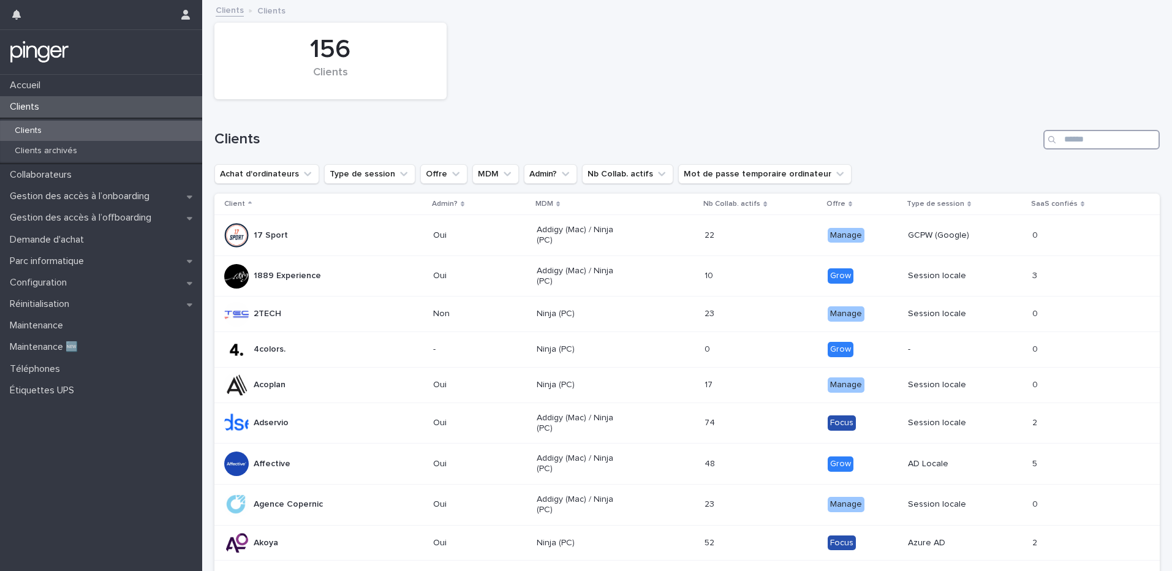
click at [872, 146] on input "Search" at bounding box center [1101, 140] width 116 height 20
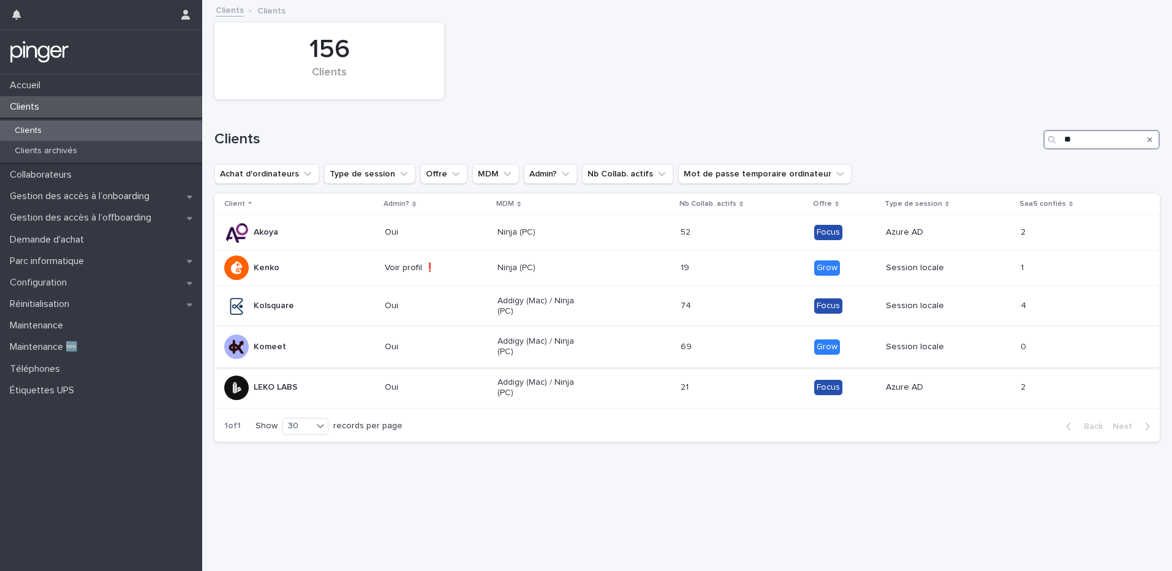
type input "**"
click at [282, 345] on p "Komeet" at bounding box center [270, 347] width 32 height 10
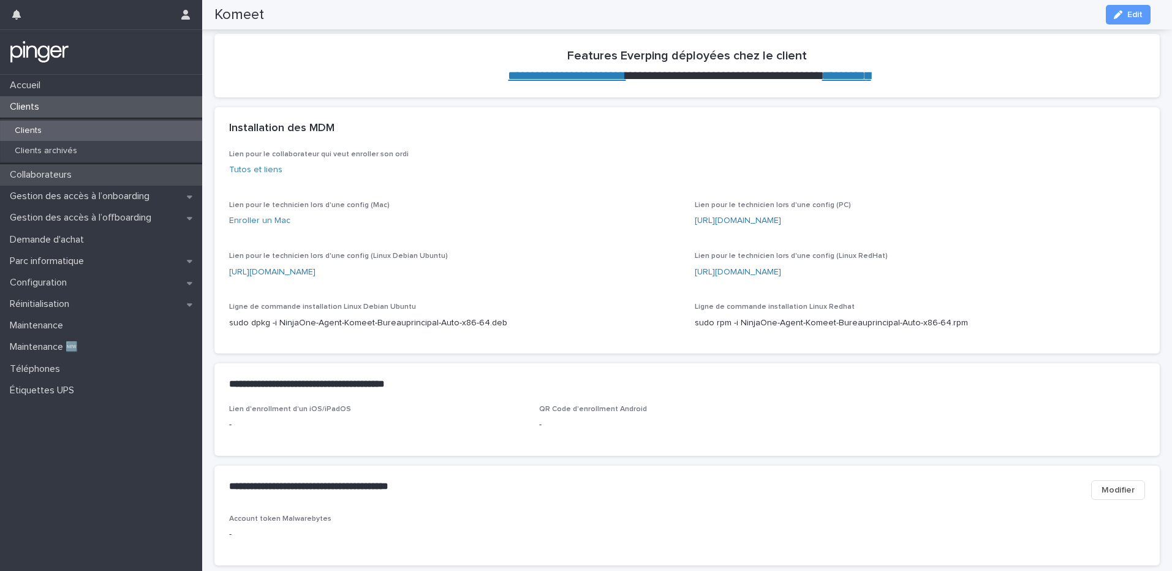
scroll to position [394, 0]
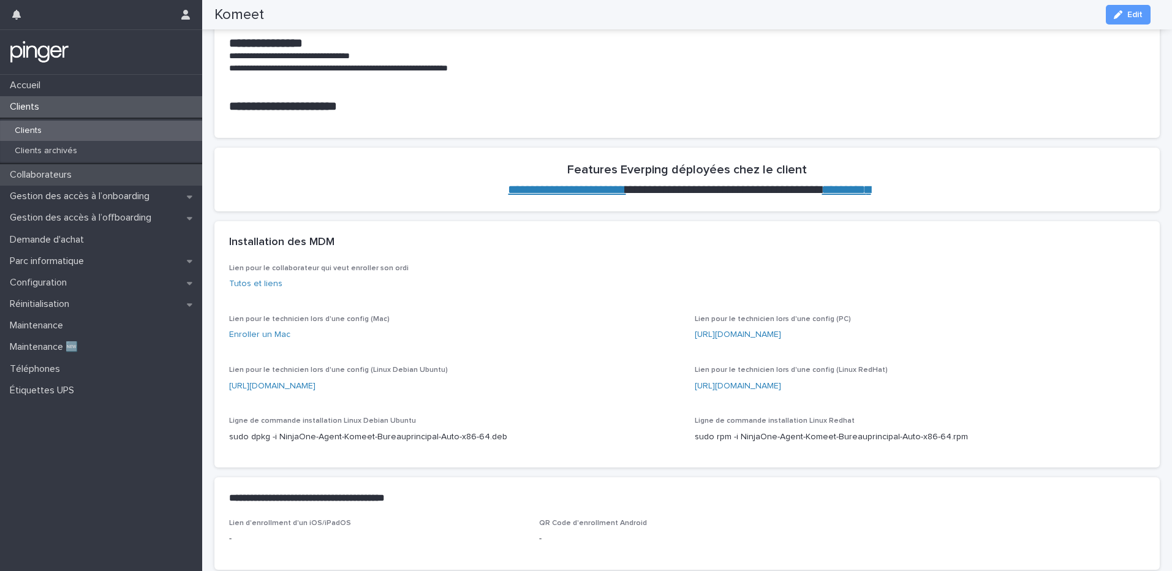
click at [94, 173] on div "Collaborateurs" at bounding box center [101, 174] width 202 height 21
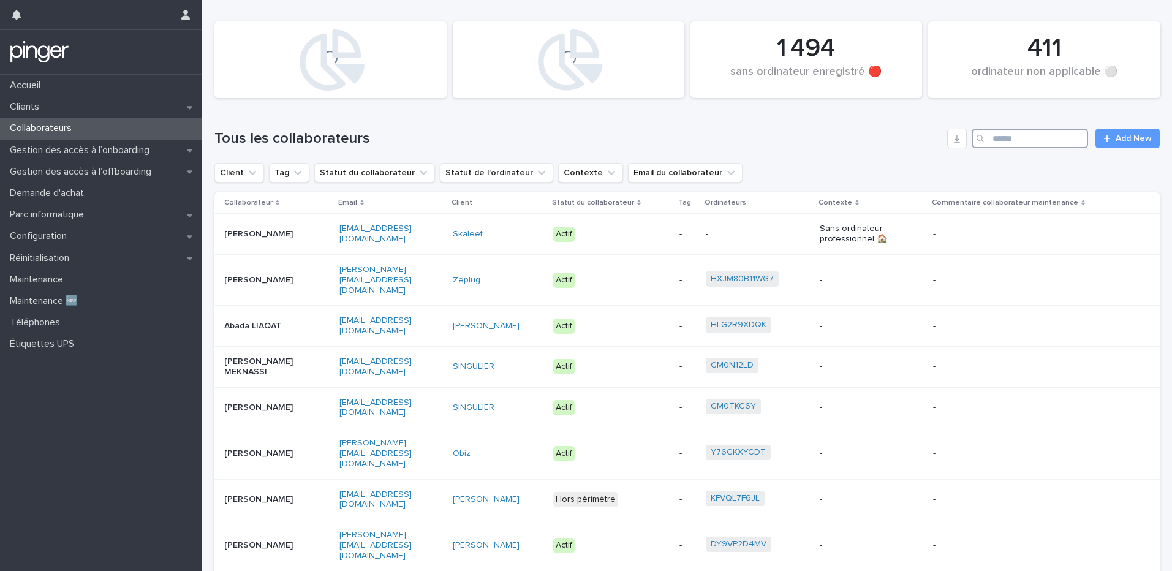
click at [872, 135] on input "Search" at bounding box center [1029, 139] width 116 height 20
type input "*********"
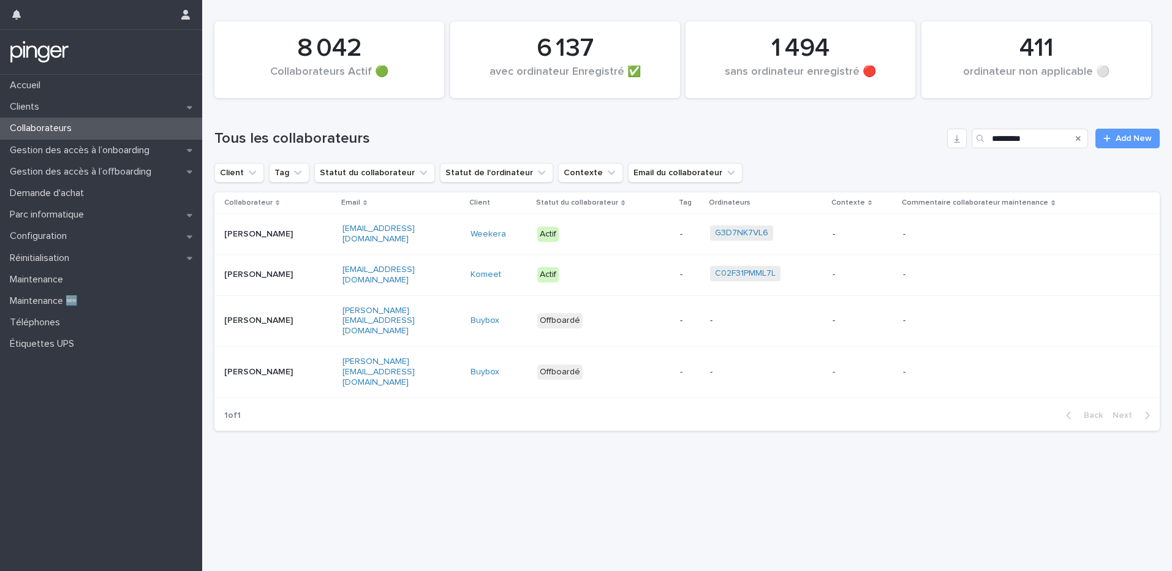
click at [323, 276] on div "[PERSON_NAME]" at bounding box center [278, 275] width 108 height 20
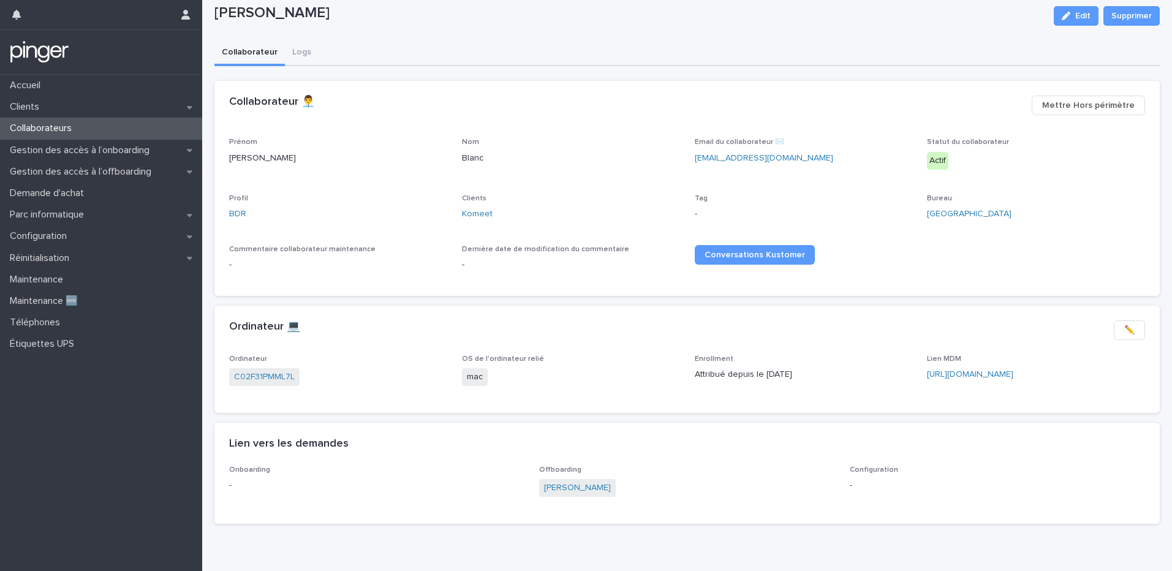
scroll to position [67, 0]
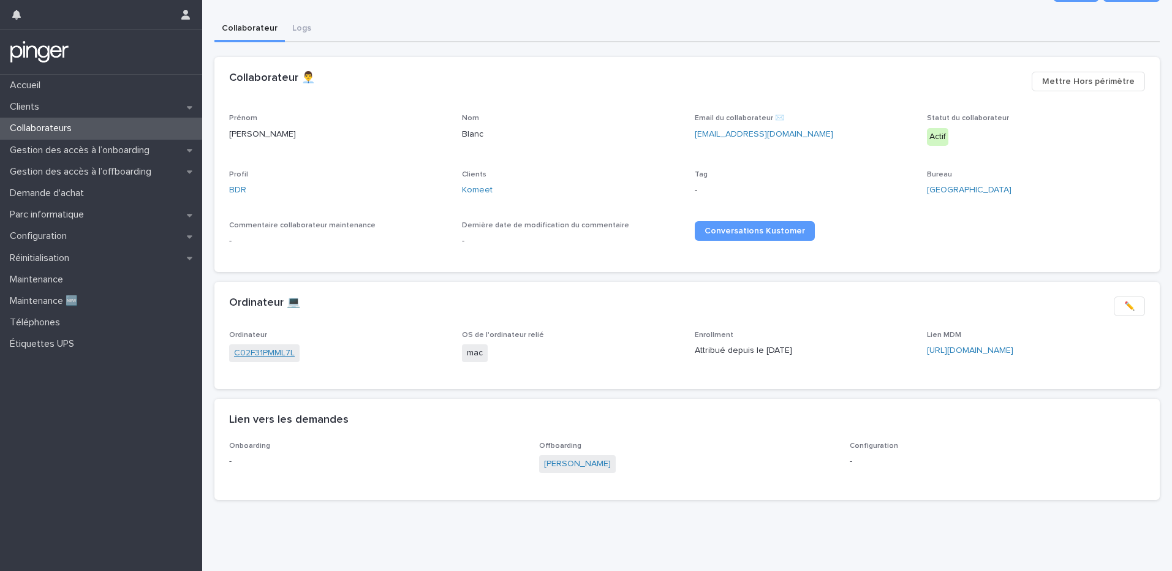
click at [269, 347] on link "C02F31PMML7L" at bounding box center [264, 353] width 61 height 13
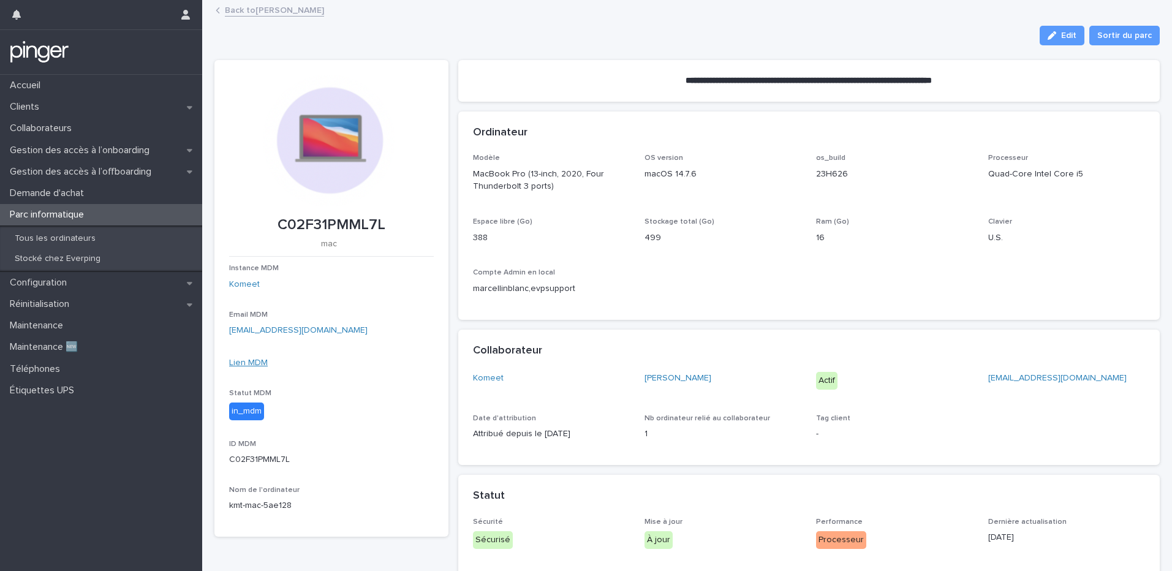
click at [252, 361] on link "Lien MDM" at bounding box center [248, 362] width 39 height 9
drag, startPoint x: 279, startPoint y: 223, endPoint x: 405, endPoint y: 226, distance: 126.8
click at [405, 226] on p "C02F31PMML7L" at bounding box center [331, 225] width 205 height 18
copy p "C02F31PMML7L"
